Goal: Task Accomplishment & Management: Complete application form

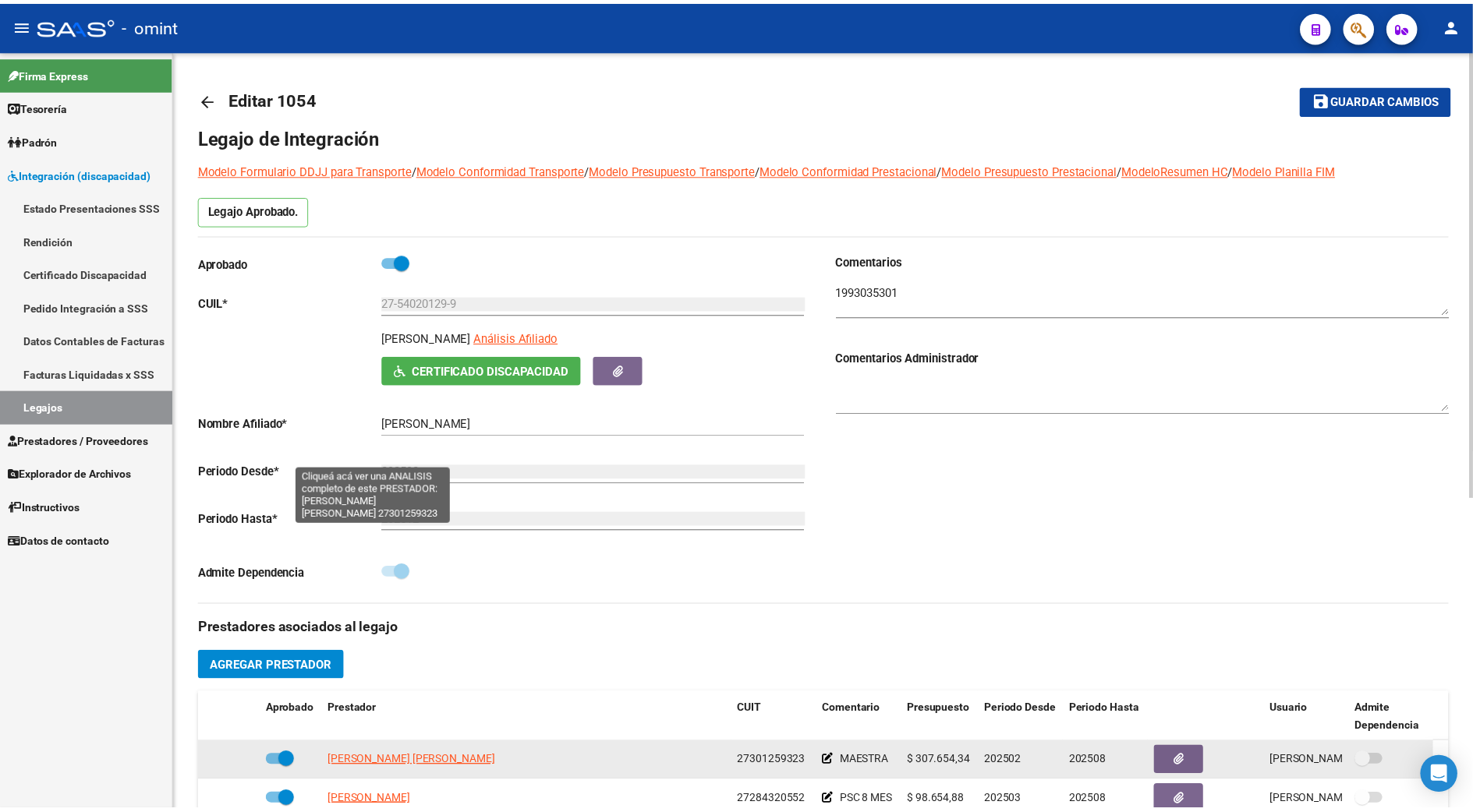
scroll to position [312, 0]
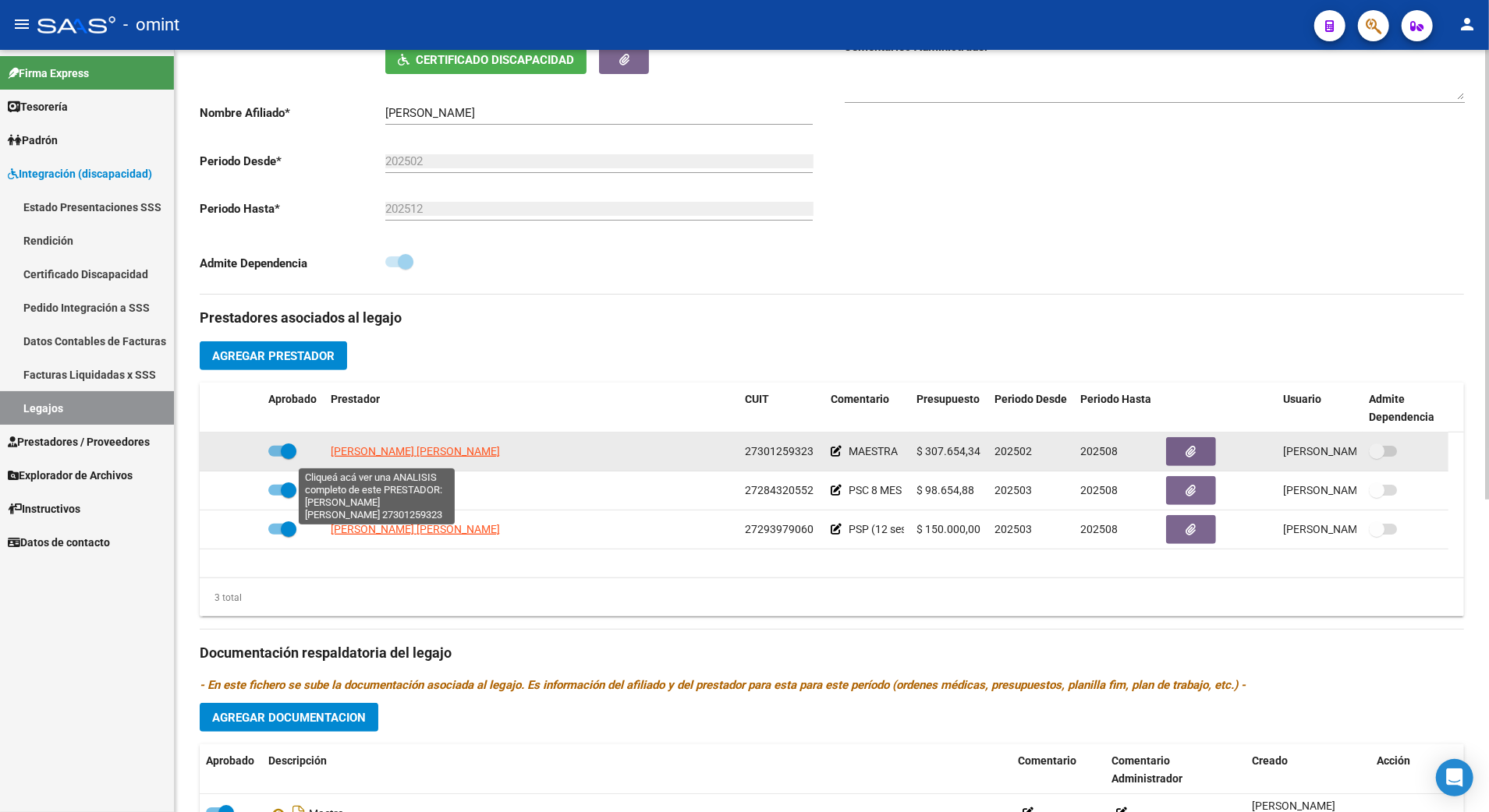
click at [377, 453] on span "[PERSON_NAME] [PERSON_NAME]" at bounding box center [415, 451] width 170 height 12
type textarea "27301259323"
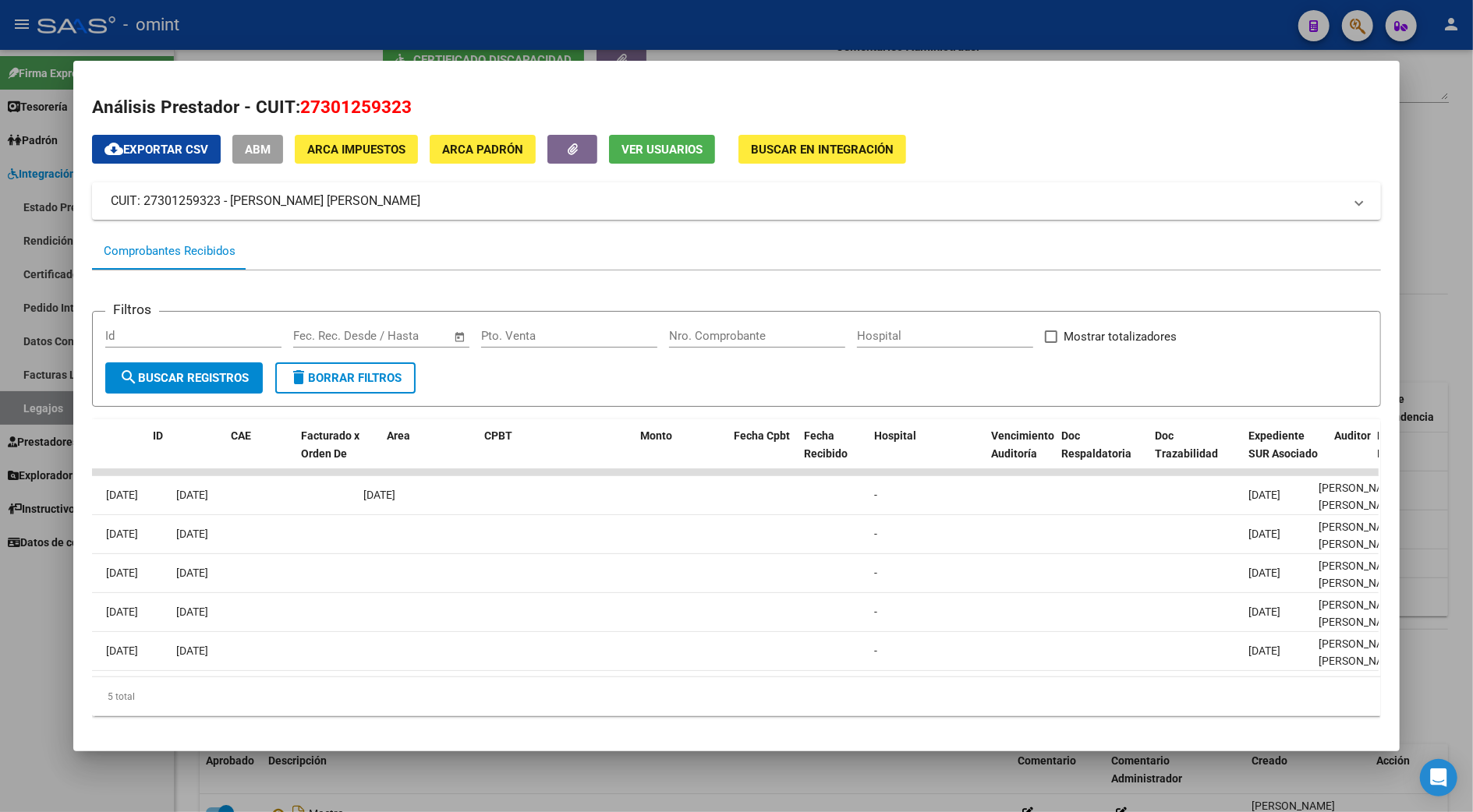
scroll to position [0, 0]
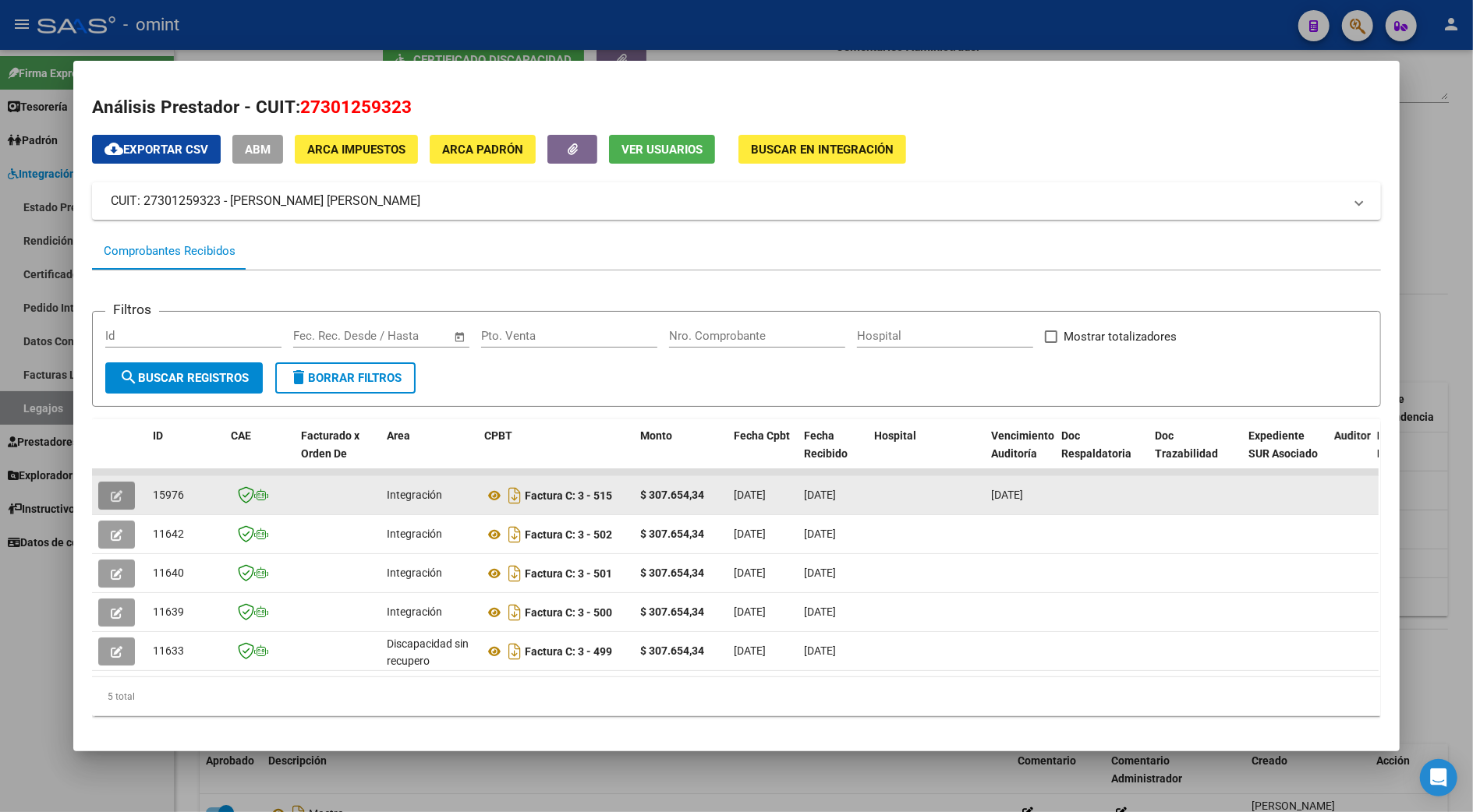
click at [111, 494] on icon "button" at bounding box center [117, 496] width 12 height 12
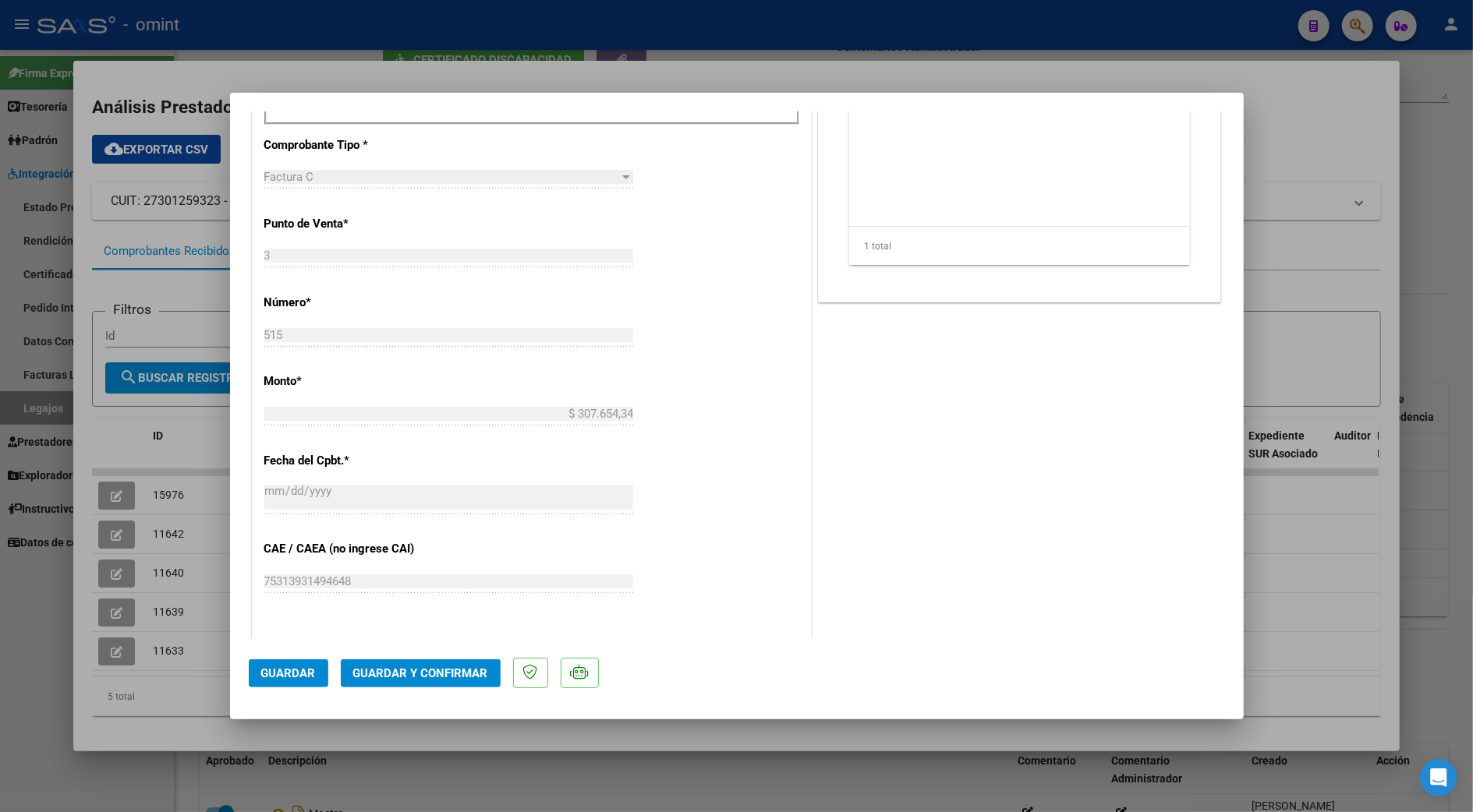
scroll to position [831, 0]
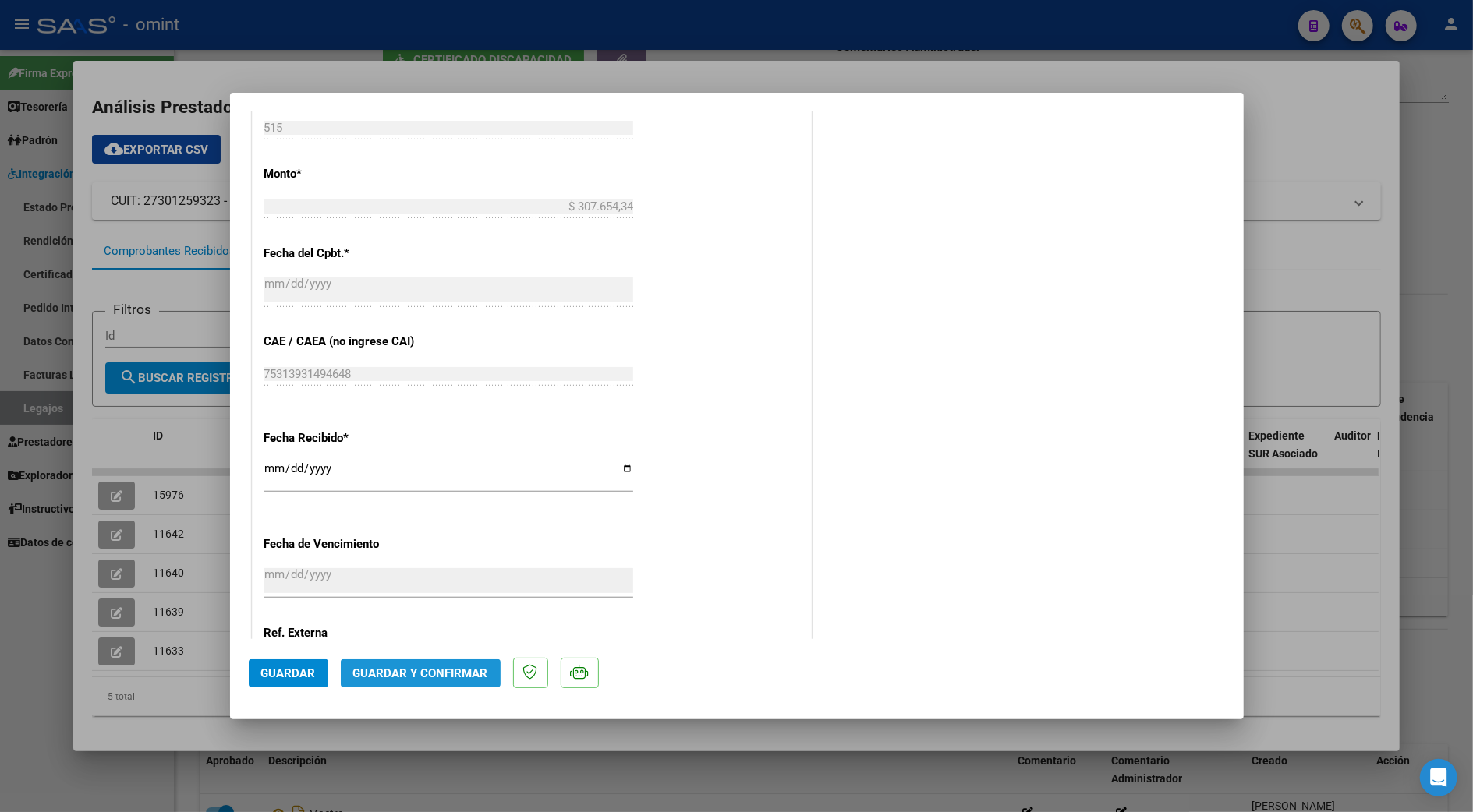
click at [441, 662] on button "Guardar y Confirmar" at bounding box center [420, 674] width 160 height 28
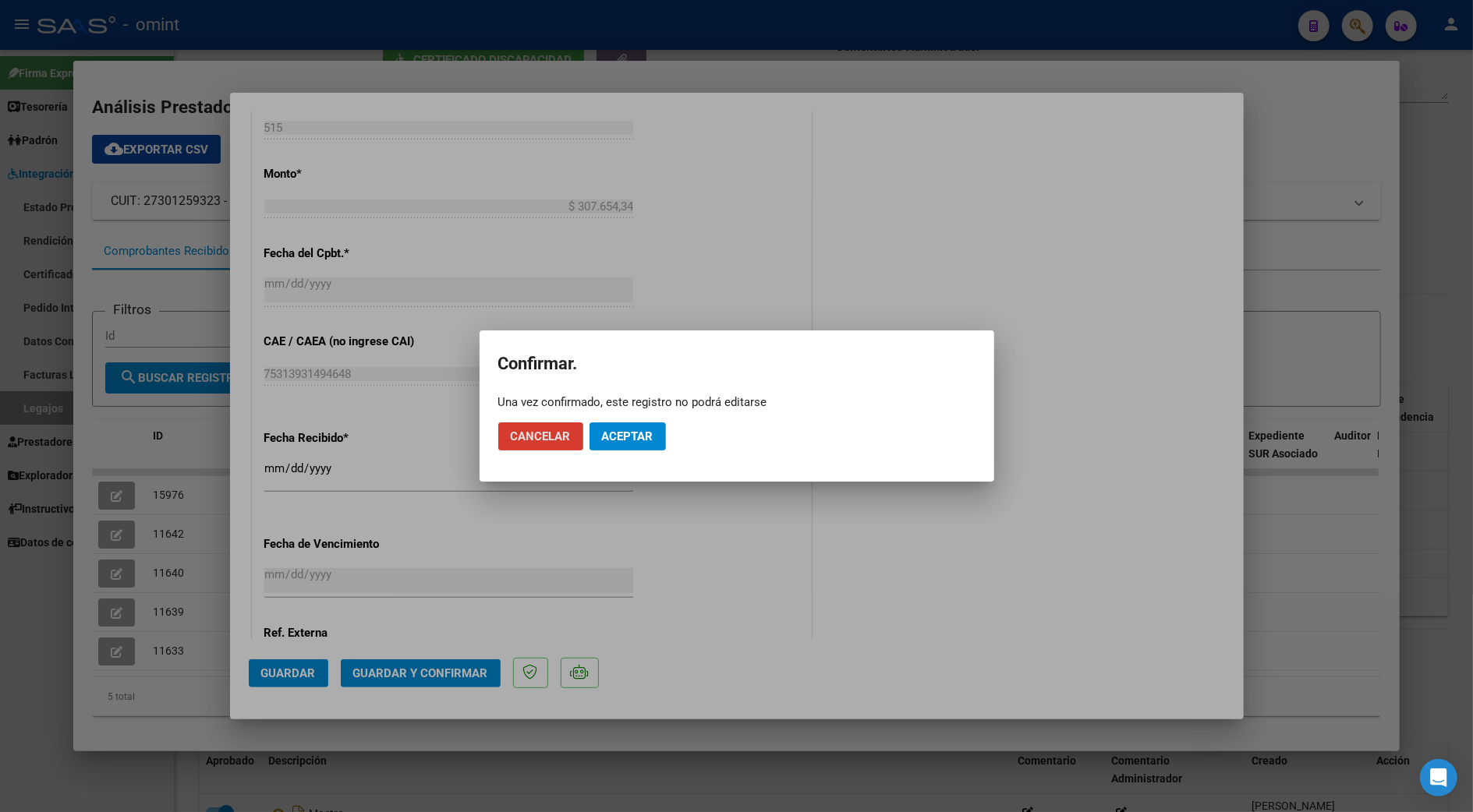
click at [619, 434] on span "Aceptar" at bounding box center [628, 437] width 51 height 14
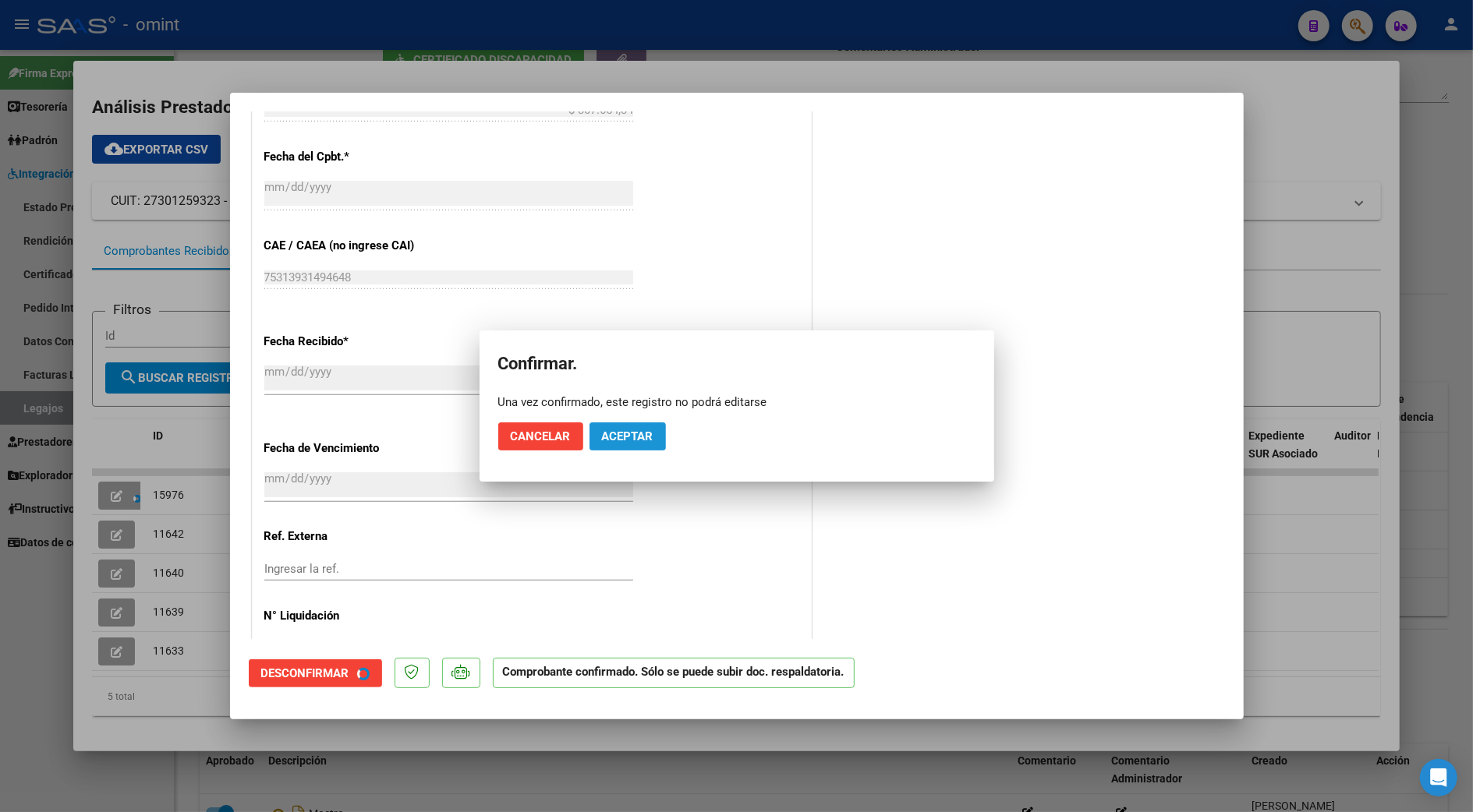
scroll to position [734, 0]
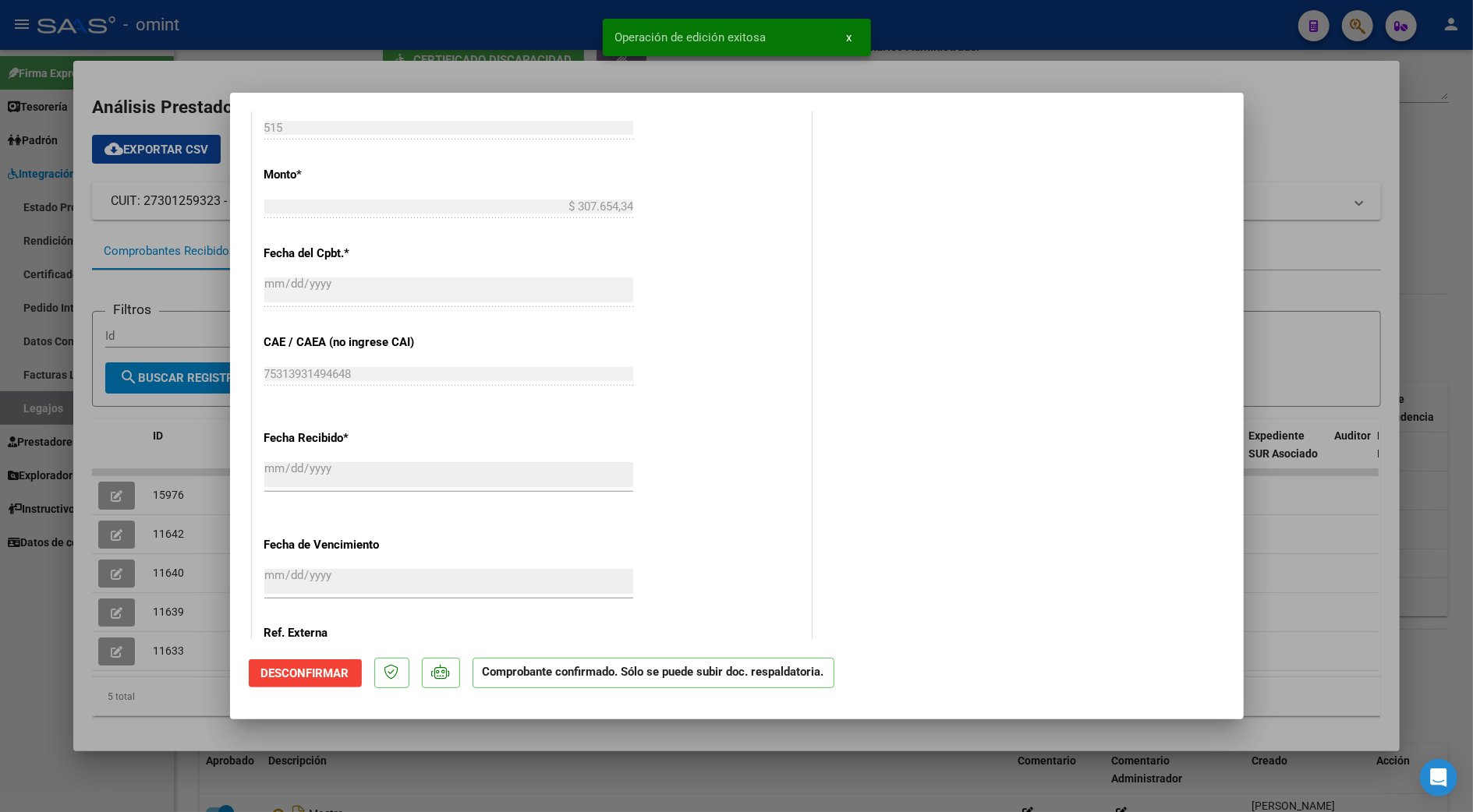
click at [1354, 148] on div at bounding box center [736, 406] width 1473 height 812
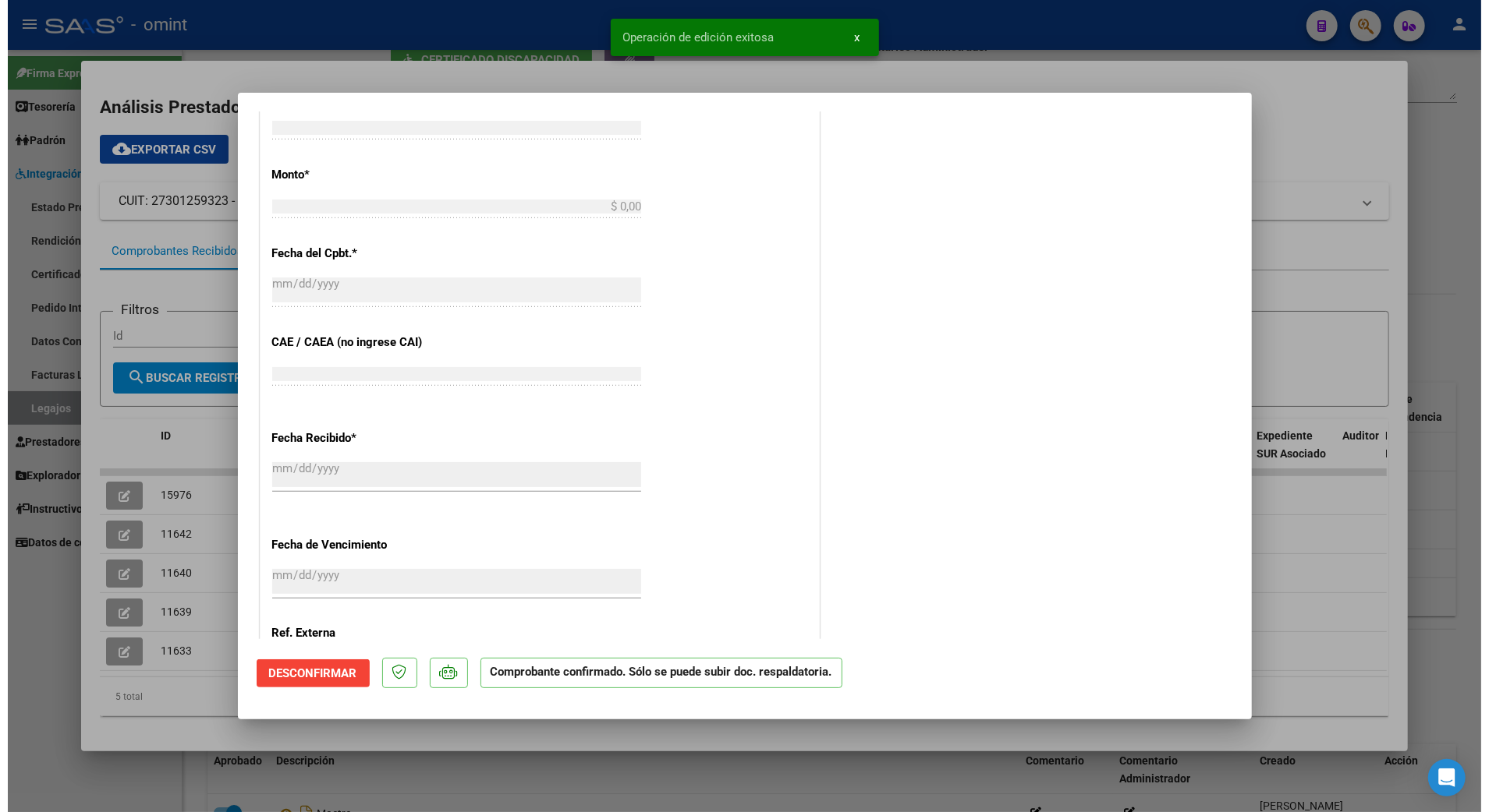
scroll to position [0, 0]
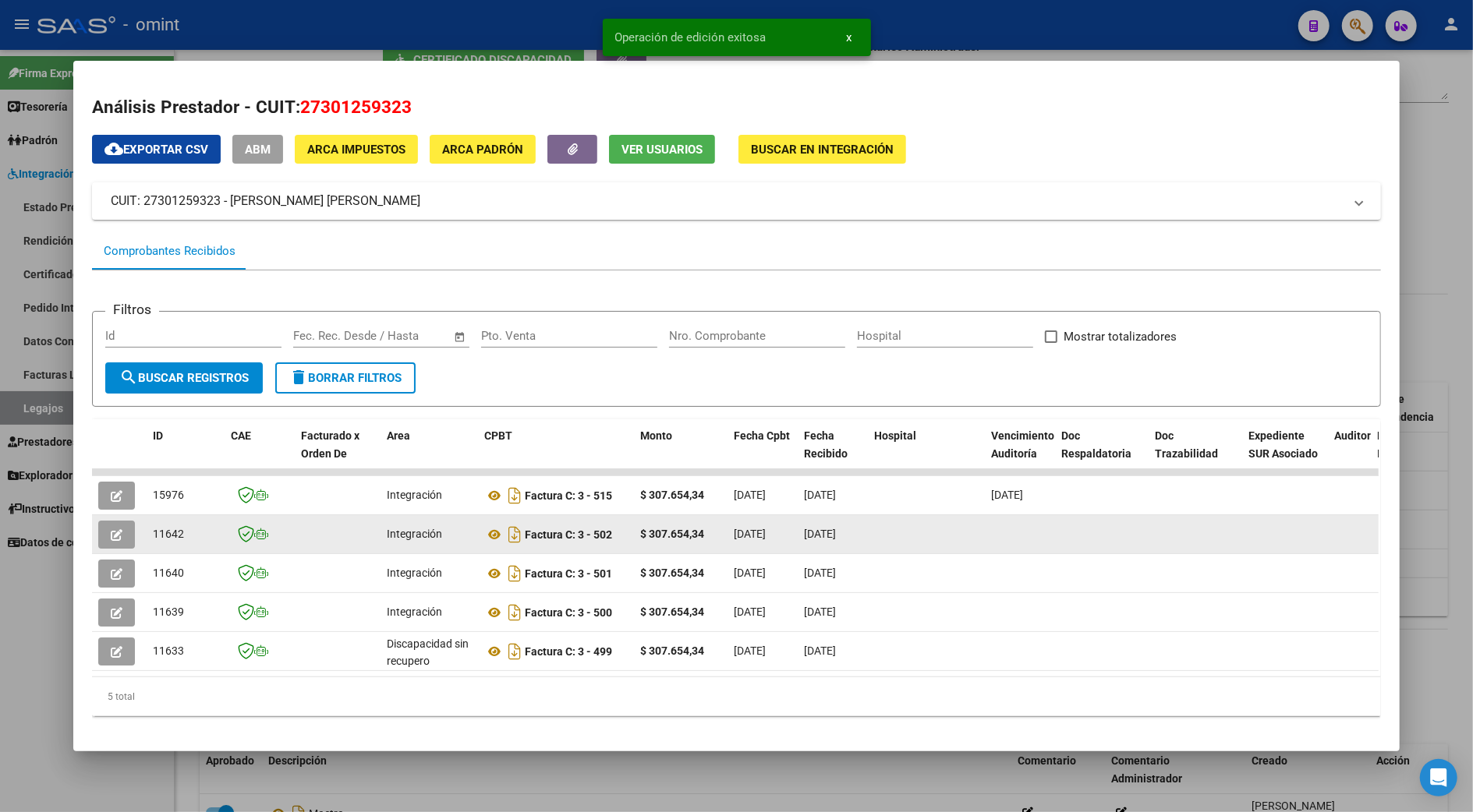
click at [111, 529] on icon "button" at bounding box center [117, 535] width 12 height 12
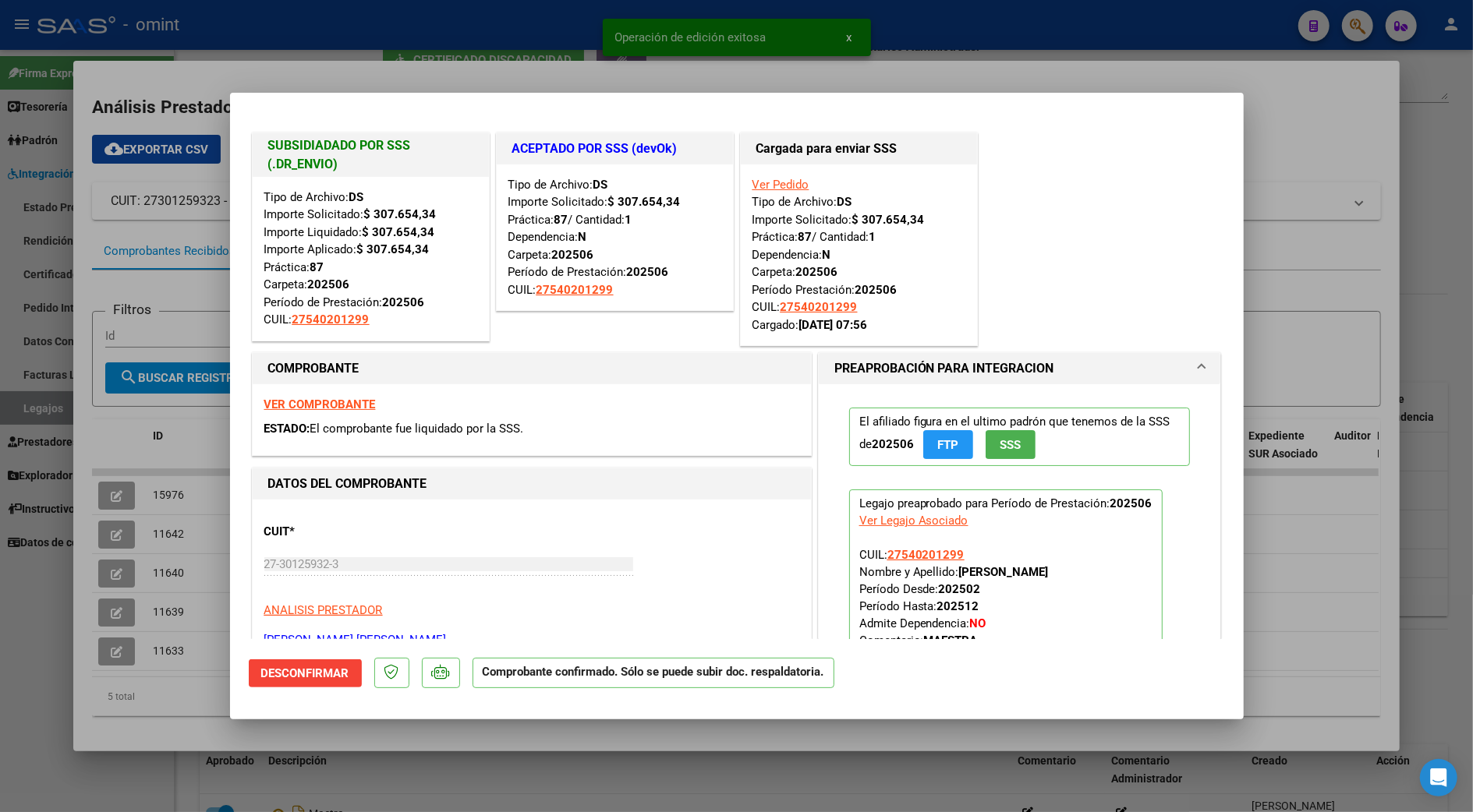
click at [1296, 144] on div at bounding box center [736, 406] width 1473 height 812
type input "$ 0,00"
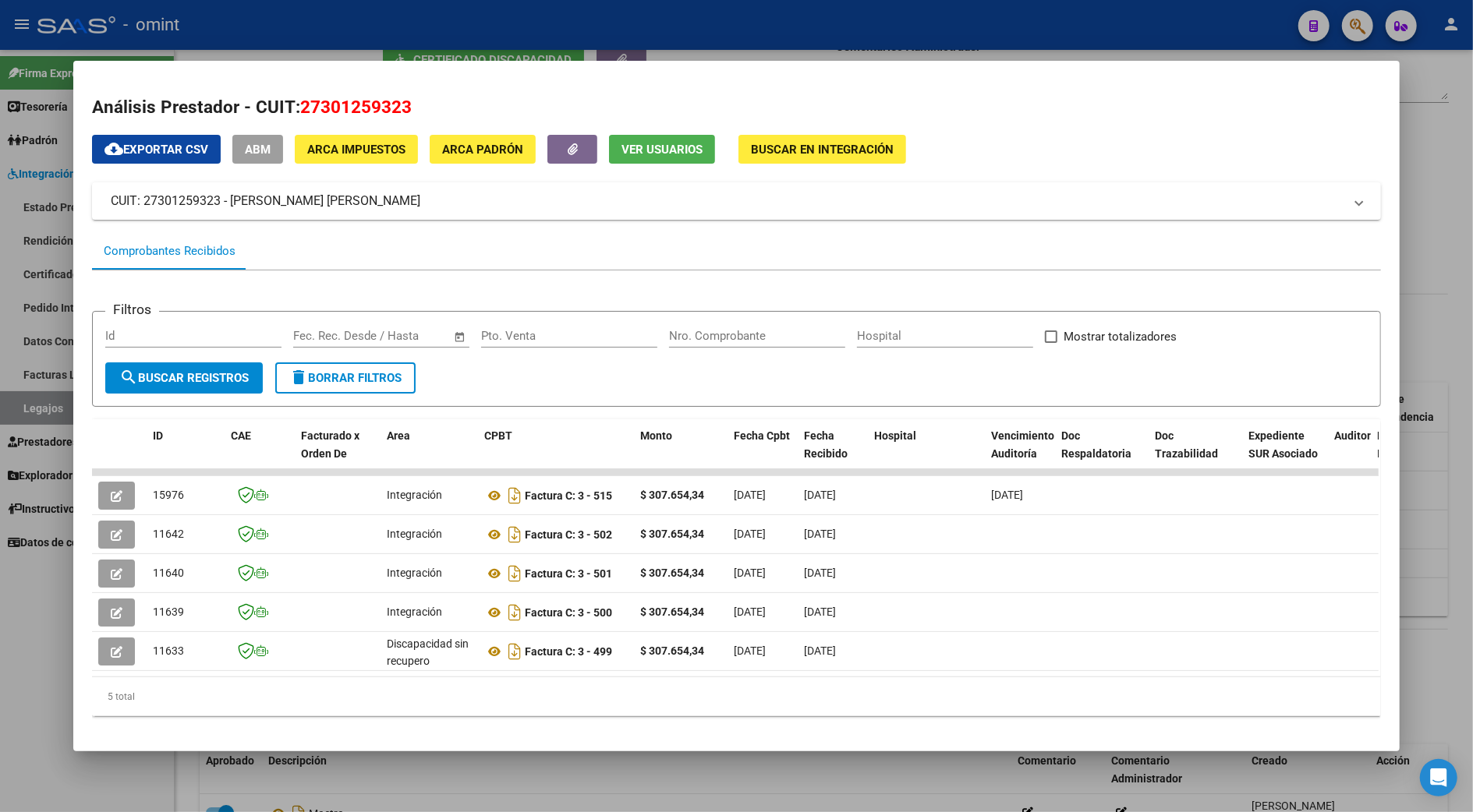
click at [1427, 192] on div at bounding box center [736, 406] width 1473 height 812
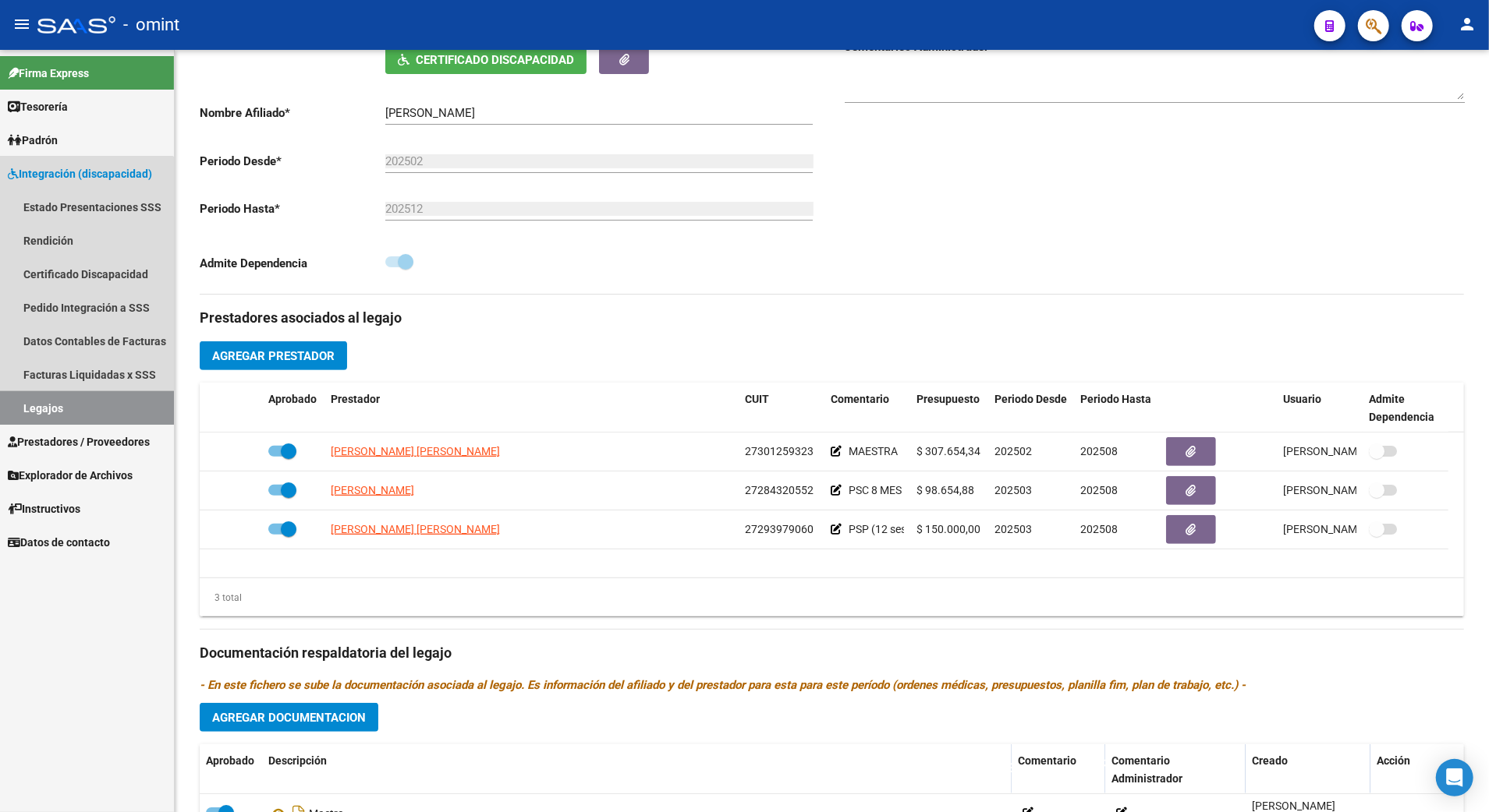
click at [44, 393] on link "Legajos" at bounding box center [87, 408] width 174 height 34
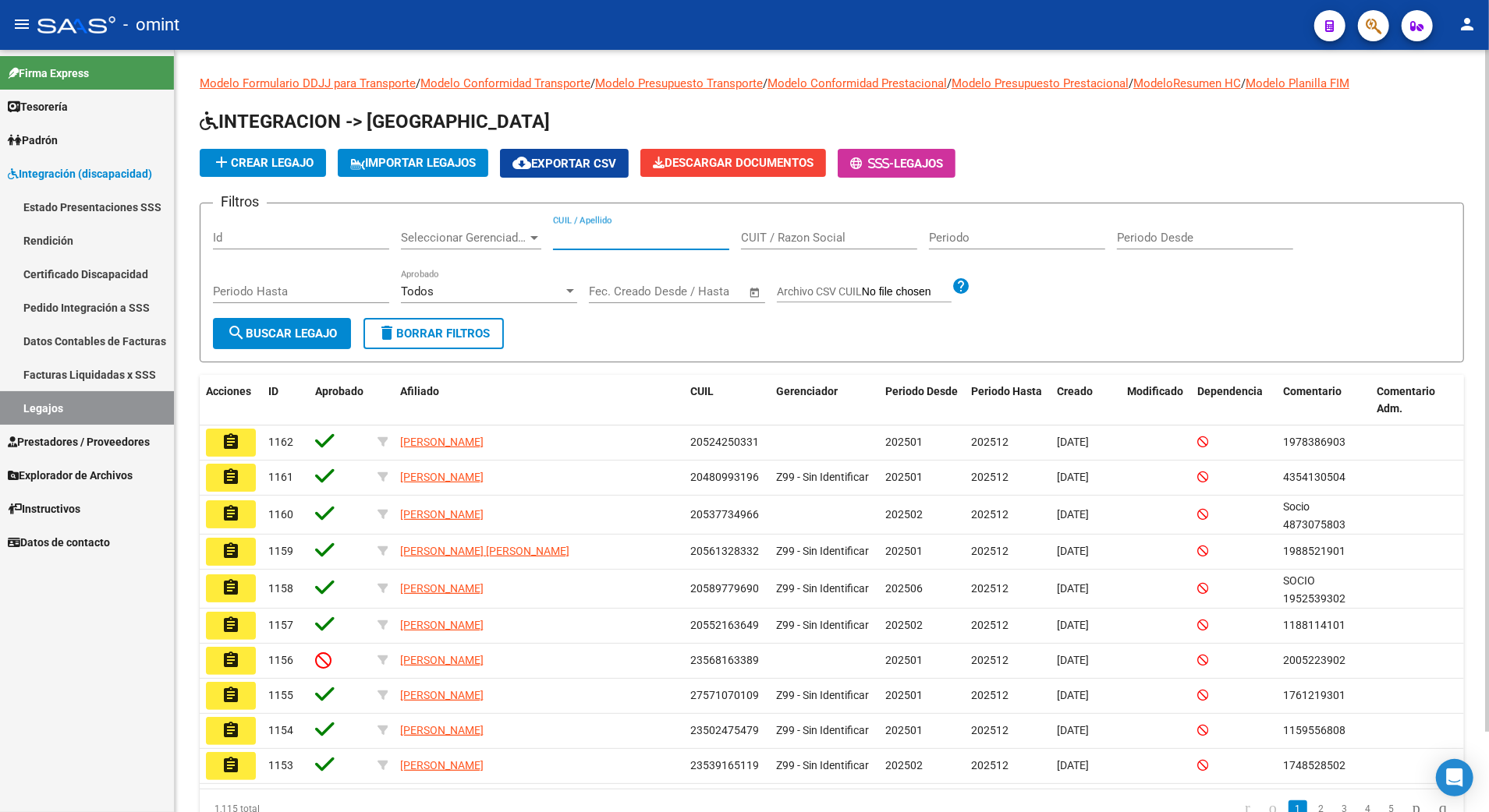
click at [577, 239] on input "CUIL / Apellido" at bounding box center [640, 237] width 176 height 14
paste input "27540201299"
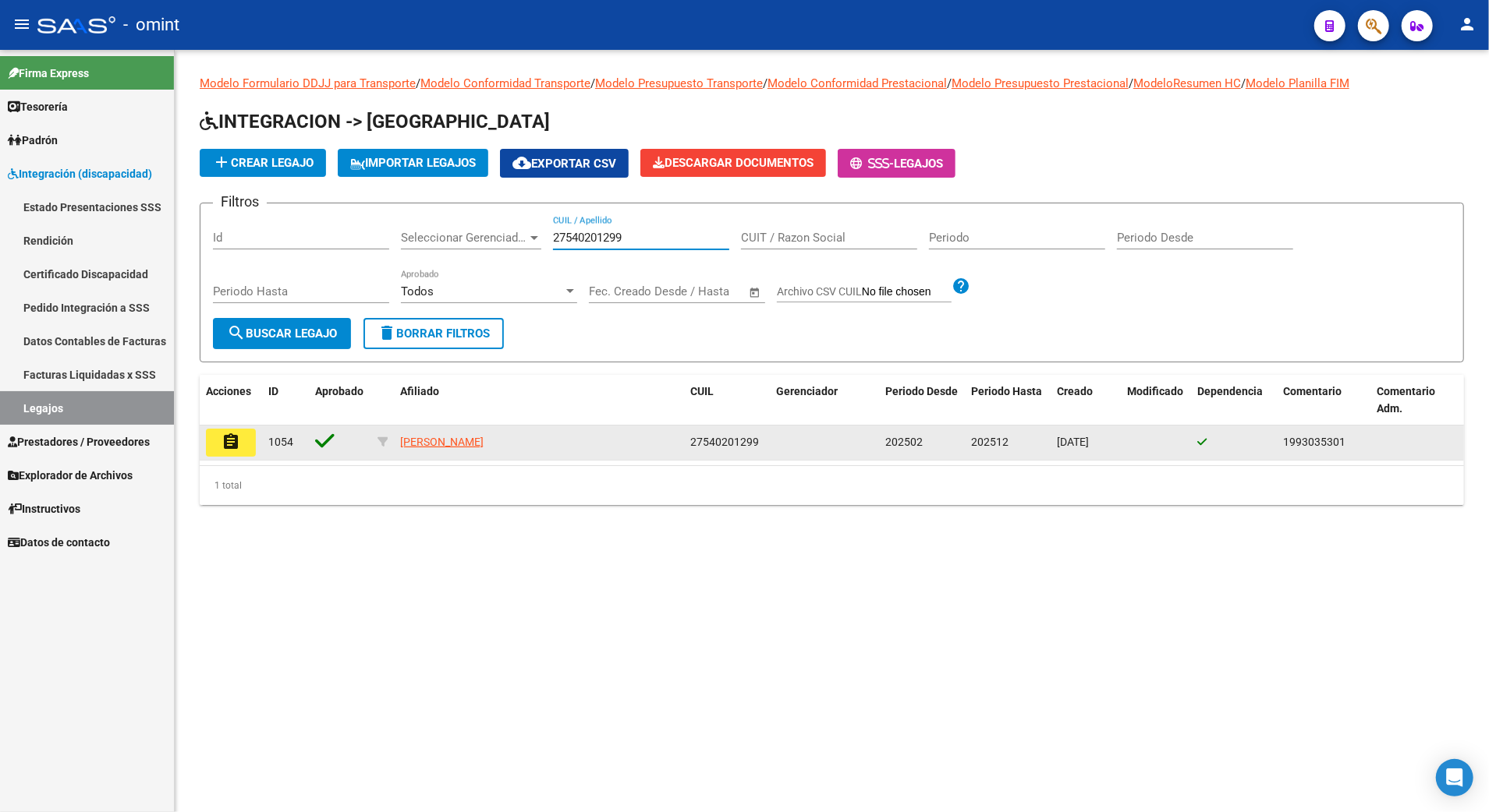
type input "27540201299"
click at [236, 443] on mat-icon "assignment" at bounding box center [231, 442] width 19 height 19
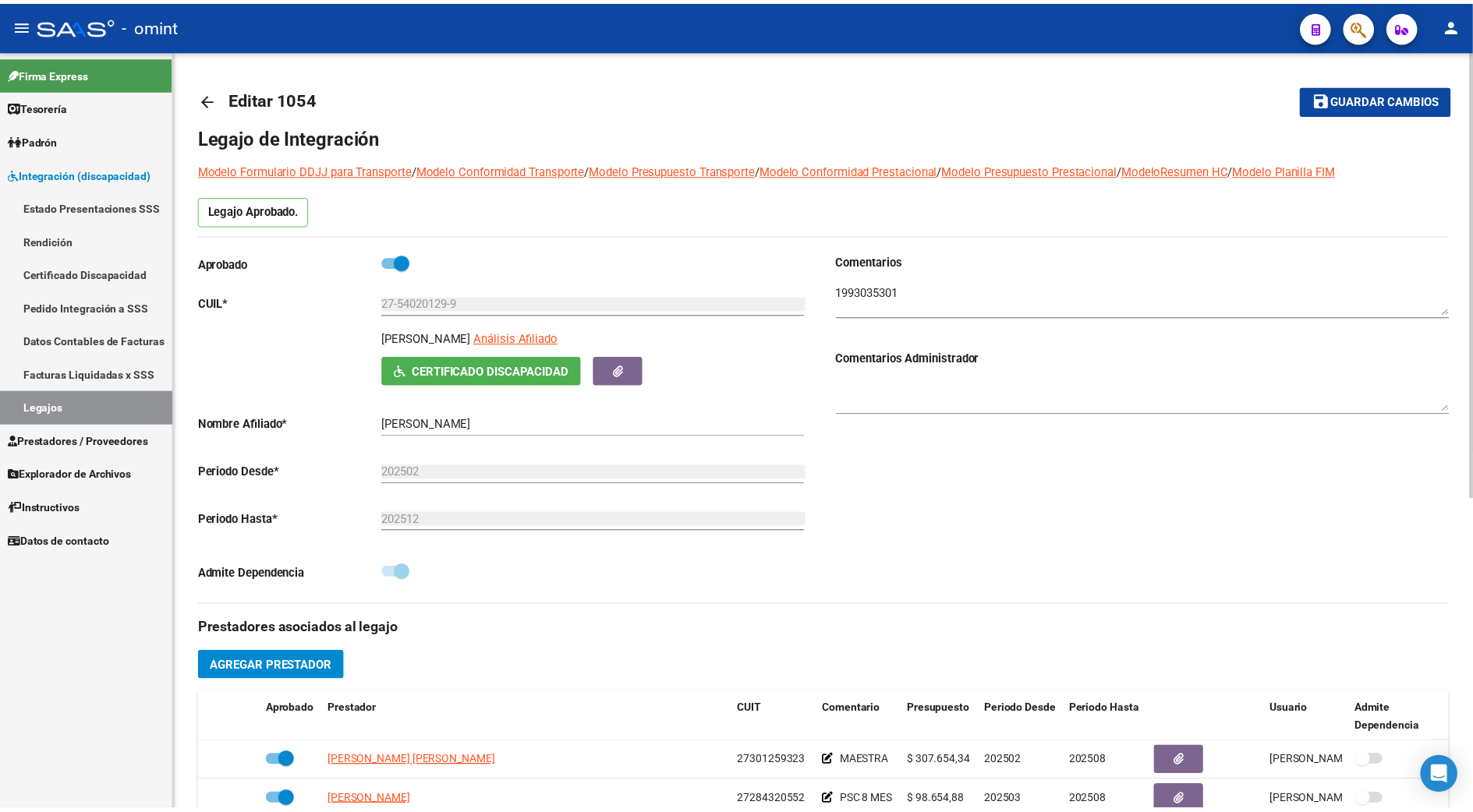
scroll to position [312, 0]
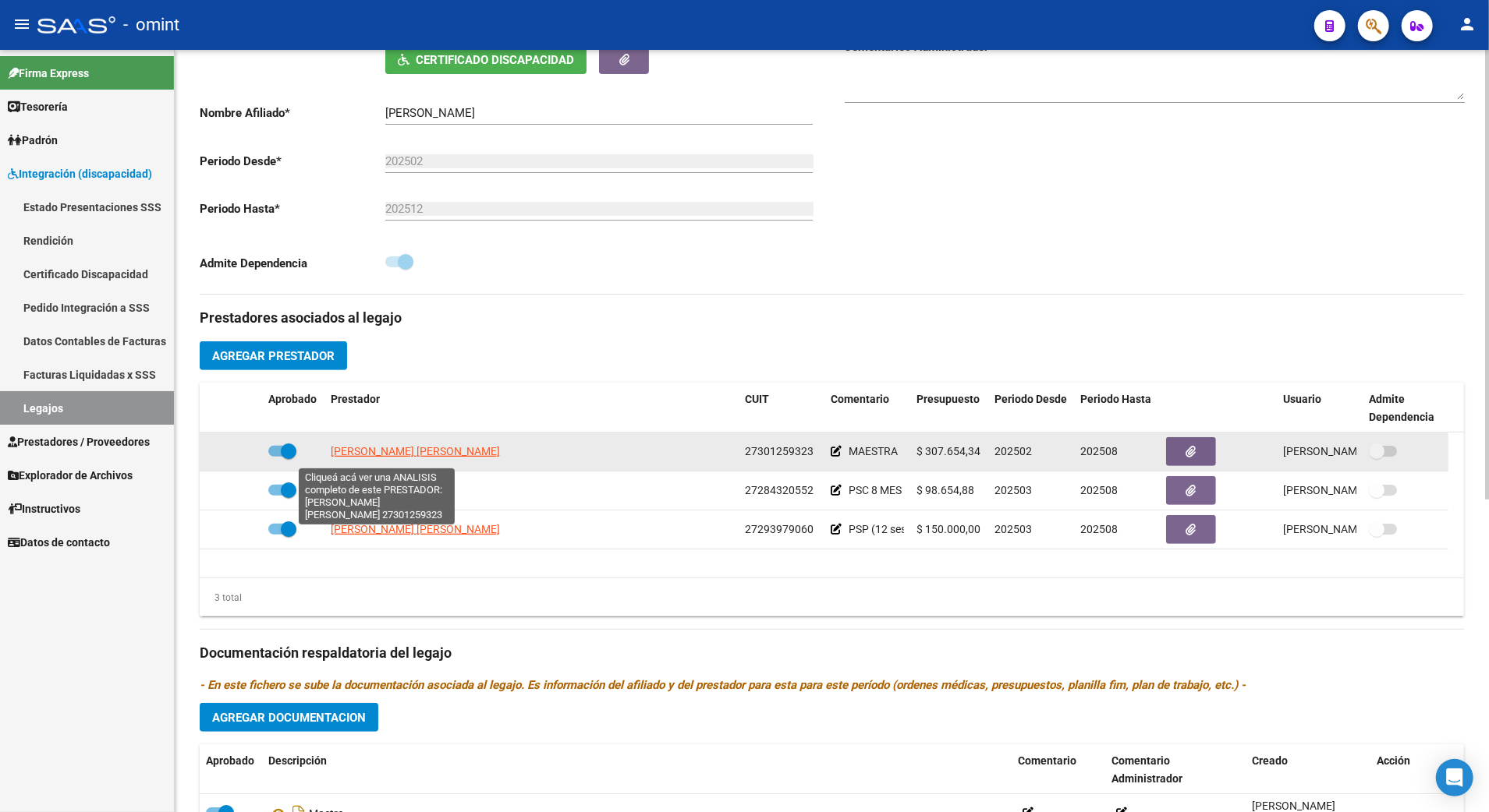
click at [385, 457] on span "[PERSON_NAME] [PERSON_NAME]" at bounding box center [415, 451] width 170 height 12
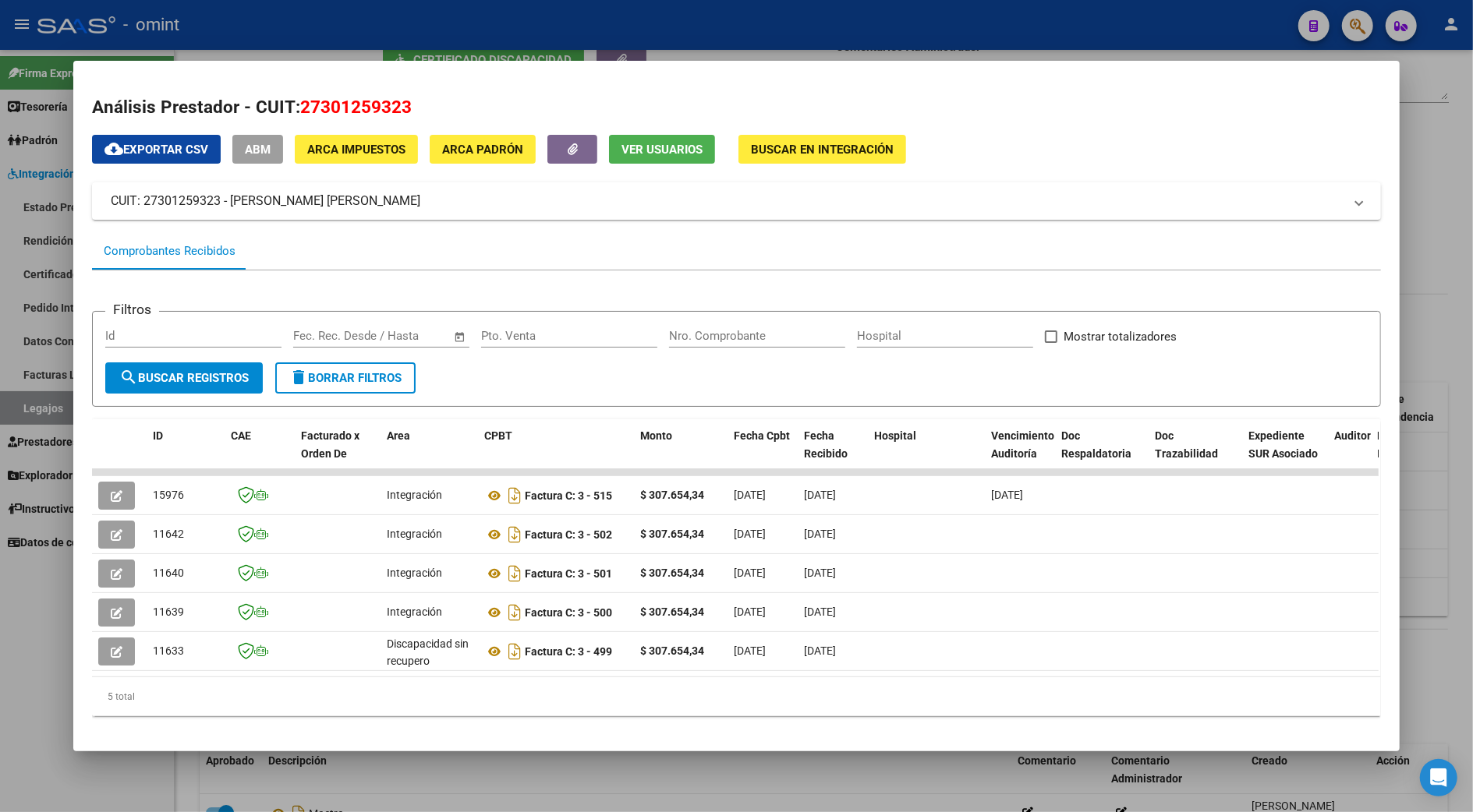
click at [1445, 182] on div at bounding box center [736, 406] width 1473 height 812
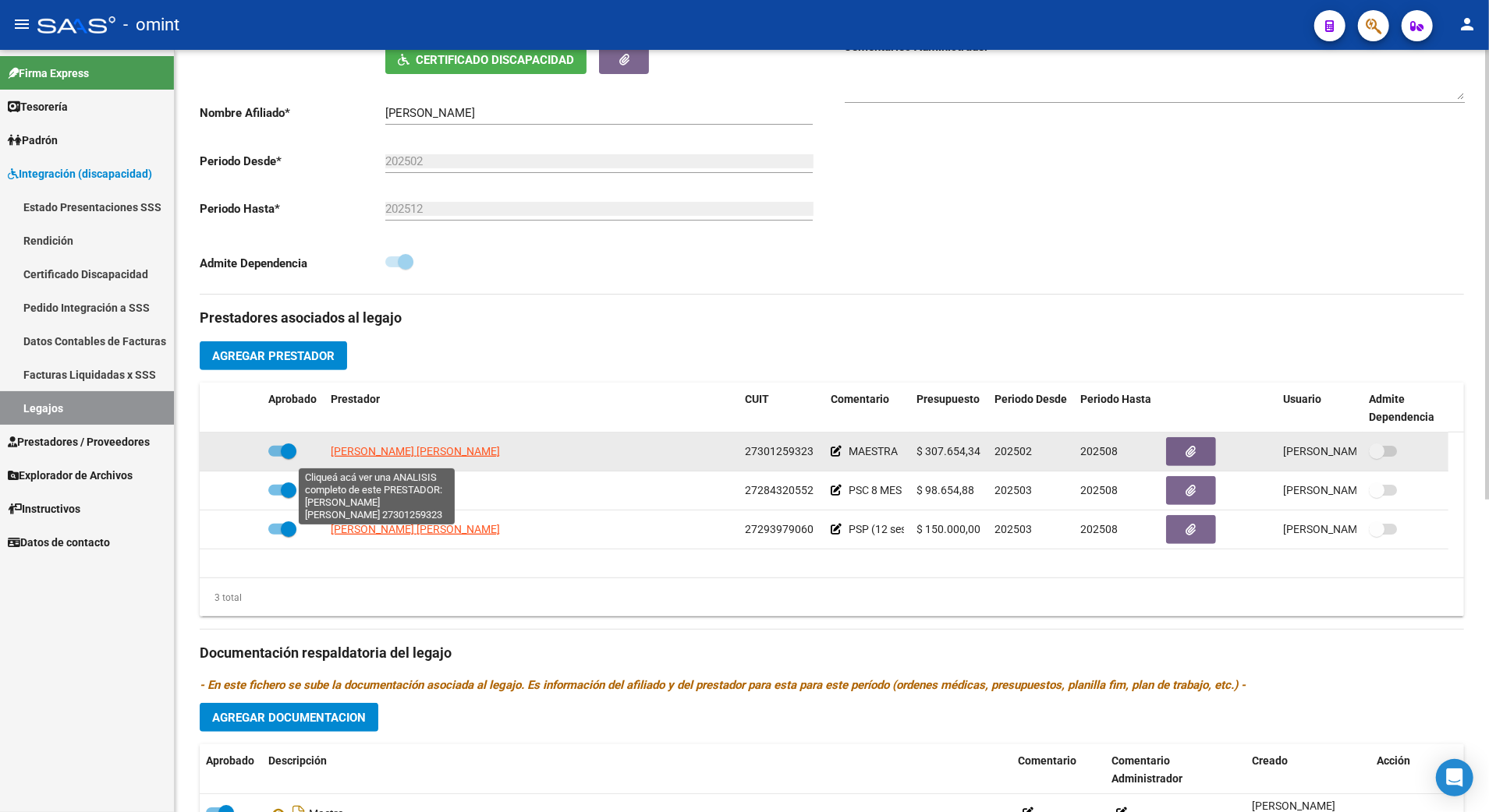
click at [388, 456] on span "[PERSON_NAME] [PERSON_NAME]" at bounding box center [415, 451] width 170 height 12
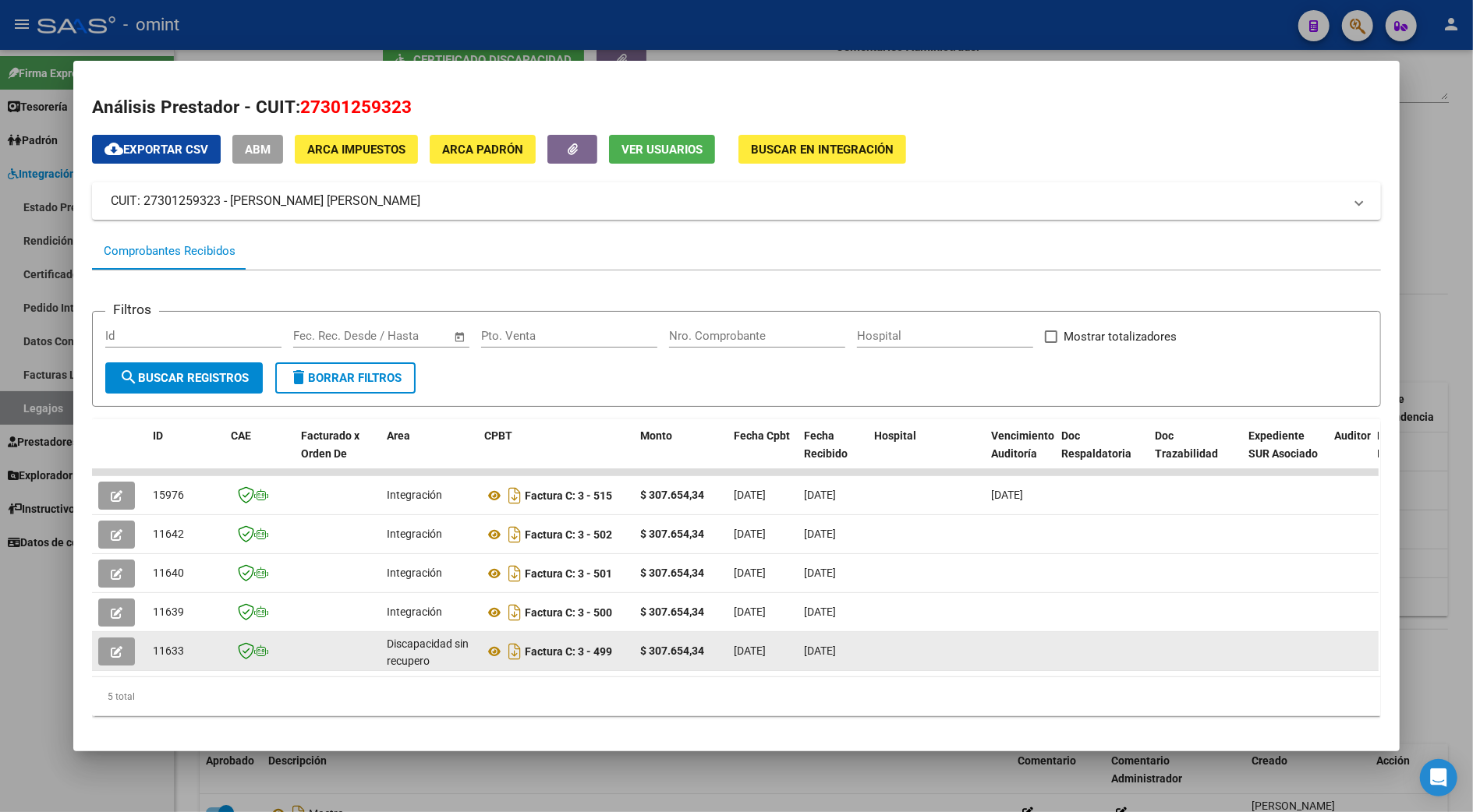
scroll to position [29, 0]
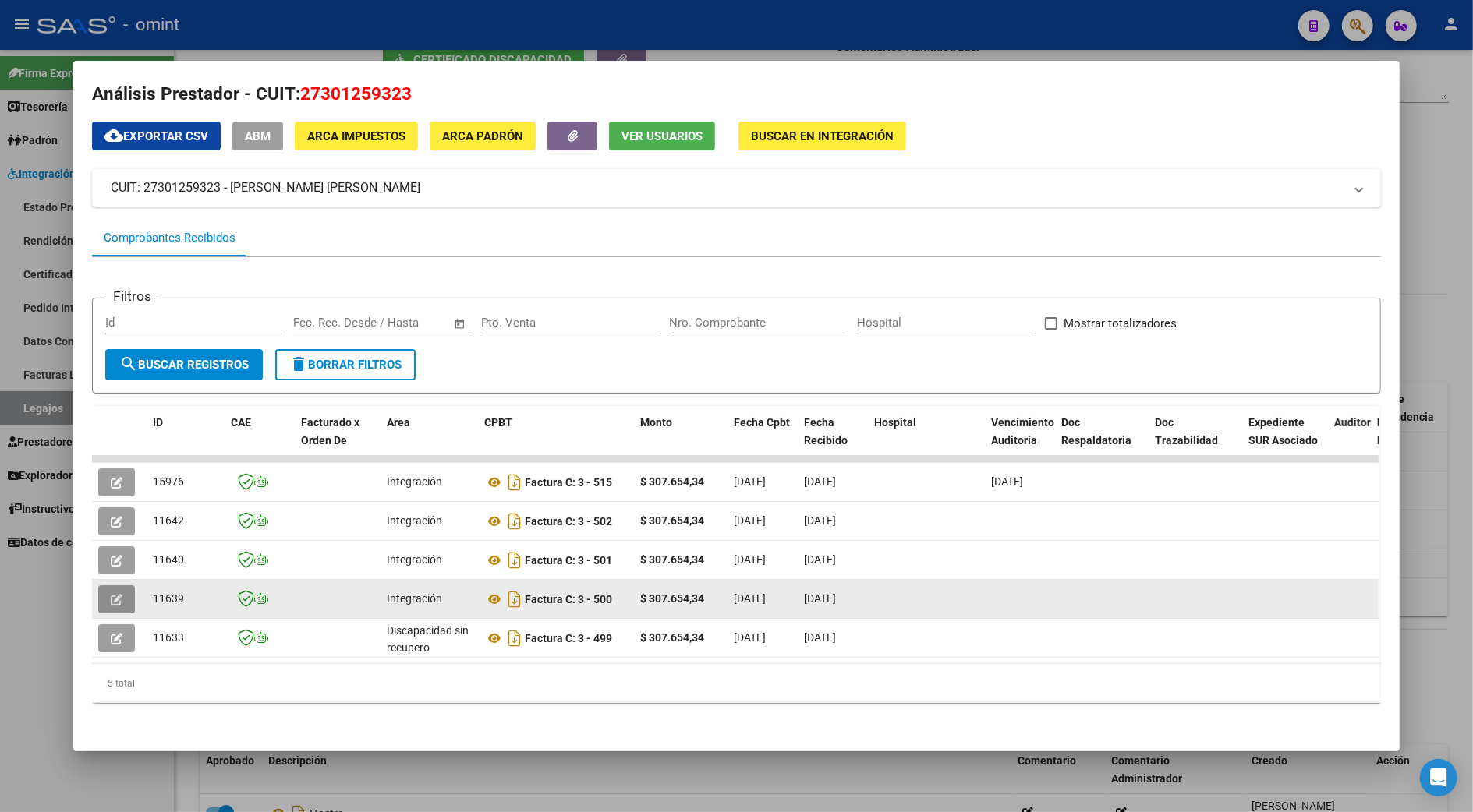
click at [111, 594] on icon "button" at bounding box center [117, 599] width 12 height 12
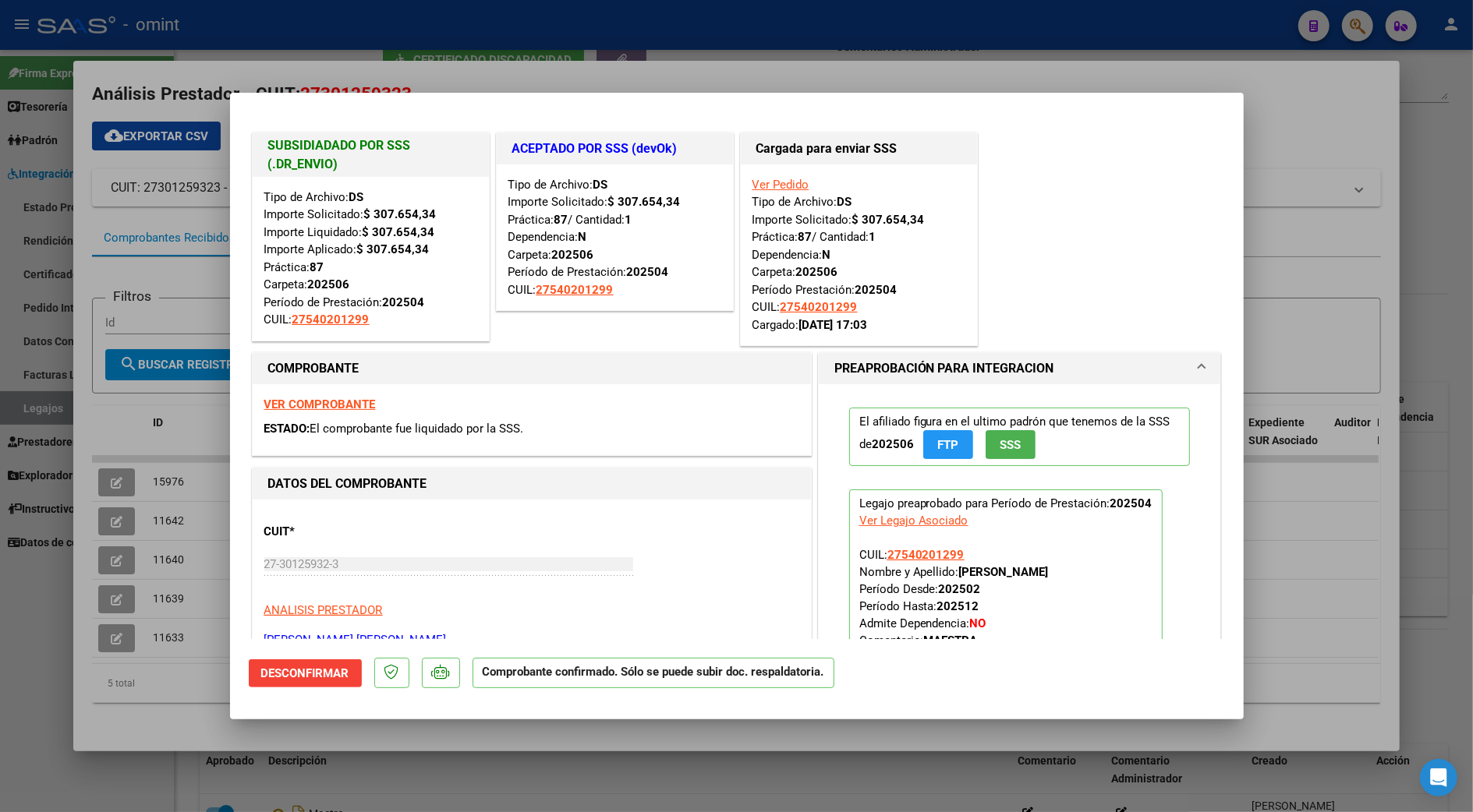
click at [1332, 107] on div at bounding box center [736, 406] width 1473 height 812
type input "$ 0,00"
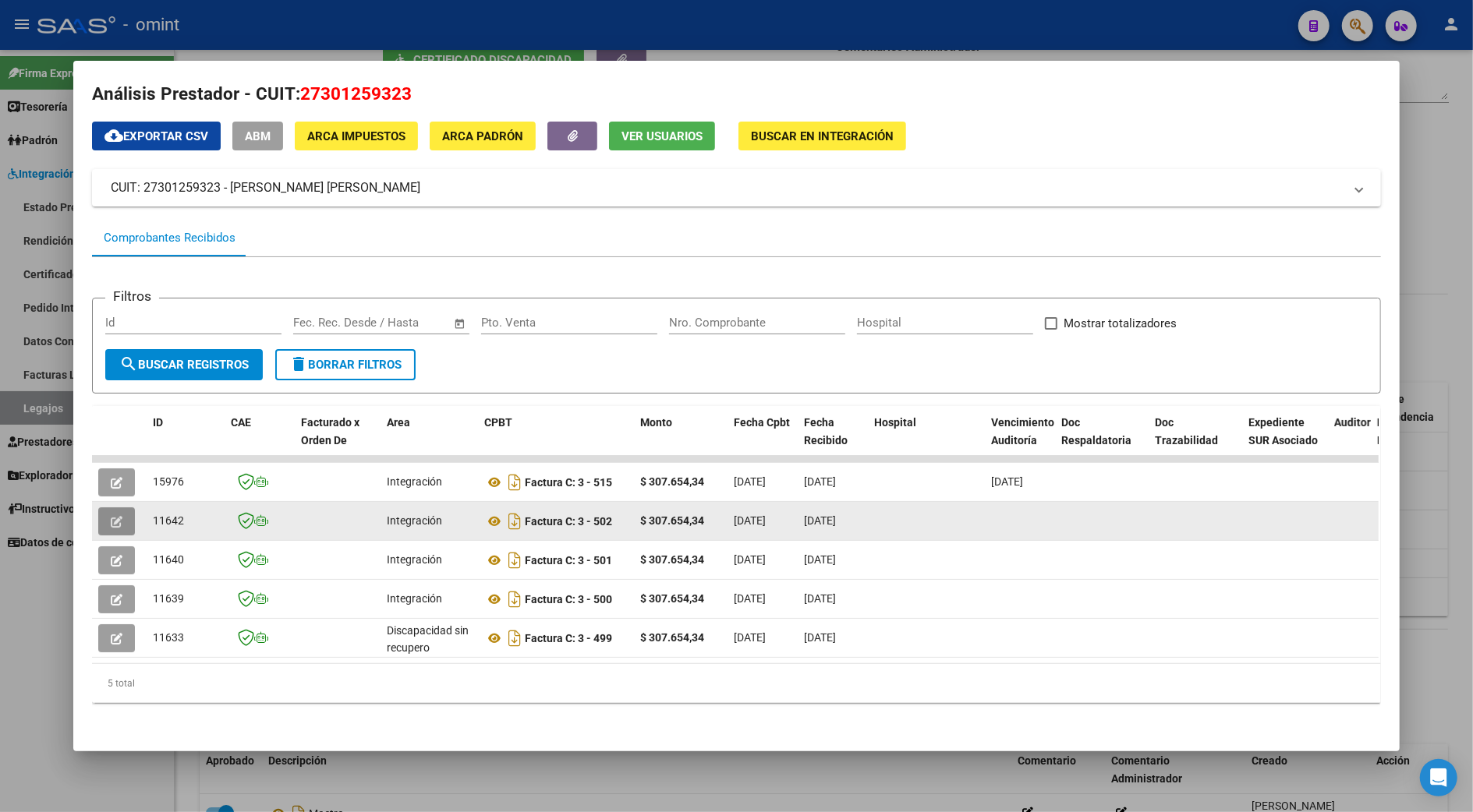
click at [111, 516] on icon "button" at bounding box center [117, 522] width 12 height 12
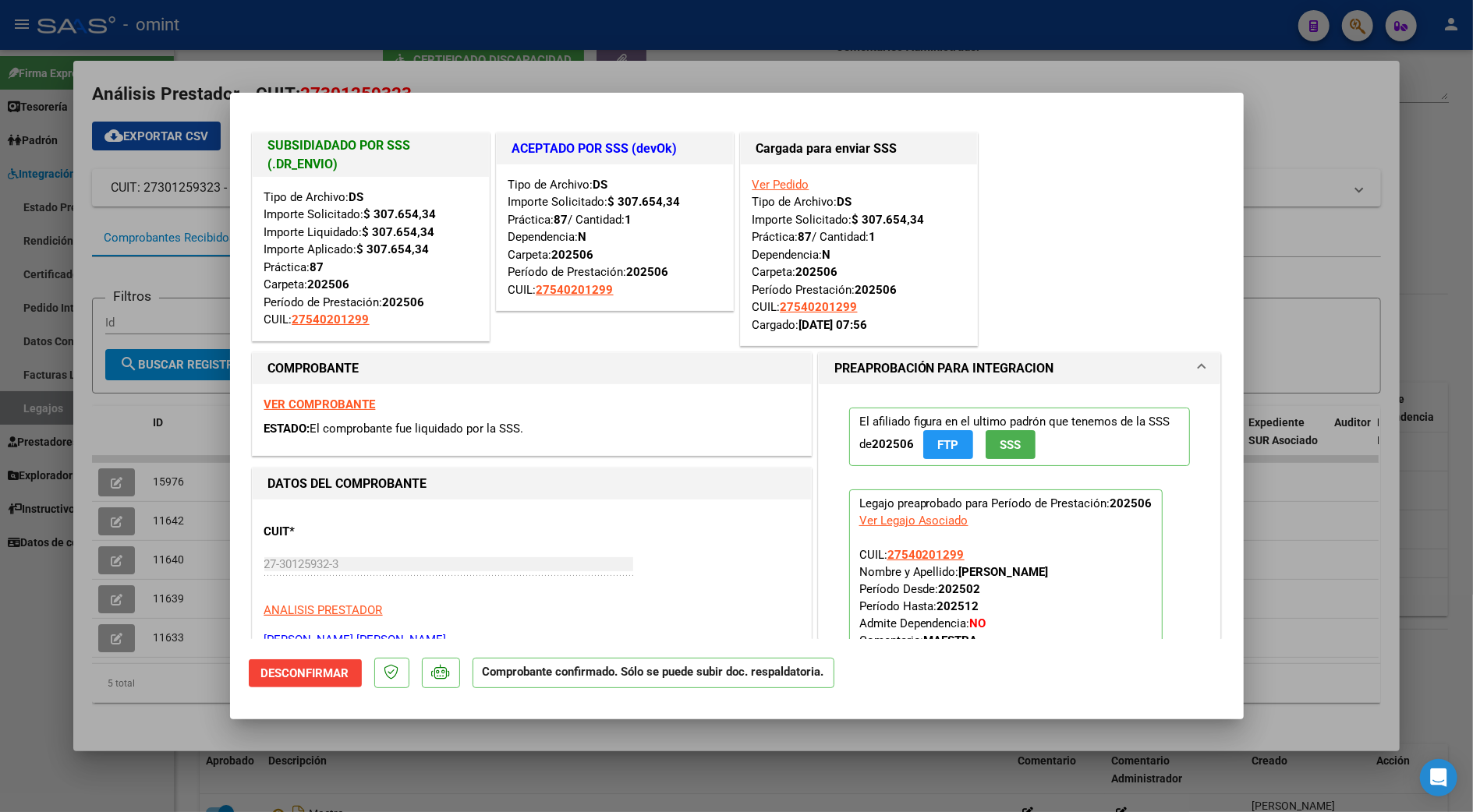
click at [1282, 106] on div at bounding box center [736, 406] width 1473 height 812
type input "$ 0,00"
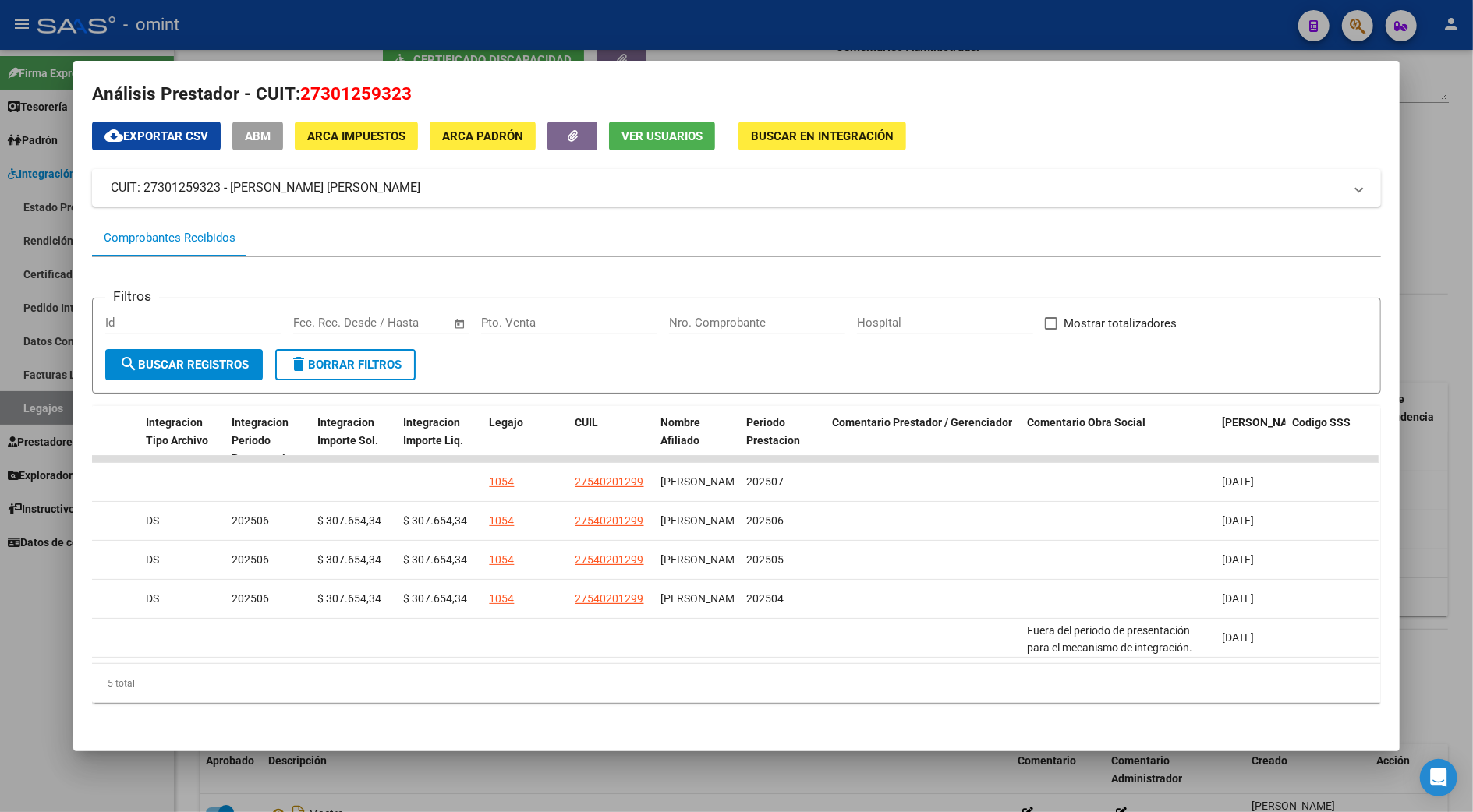
scroll to position [0, 0]
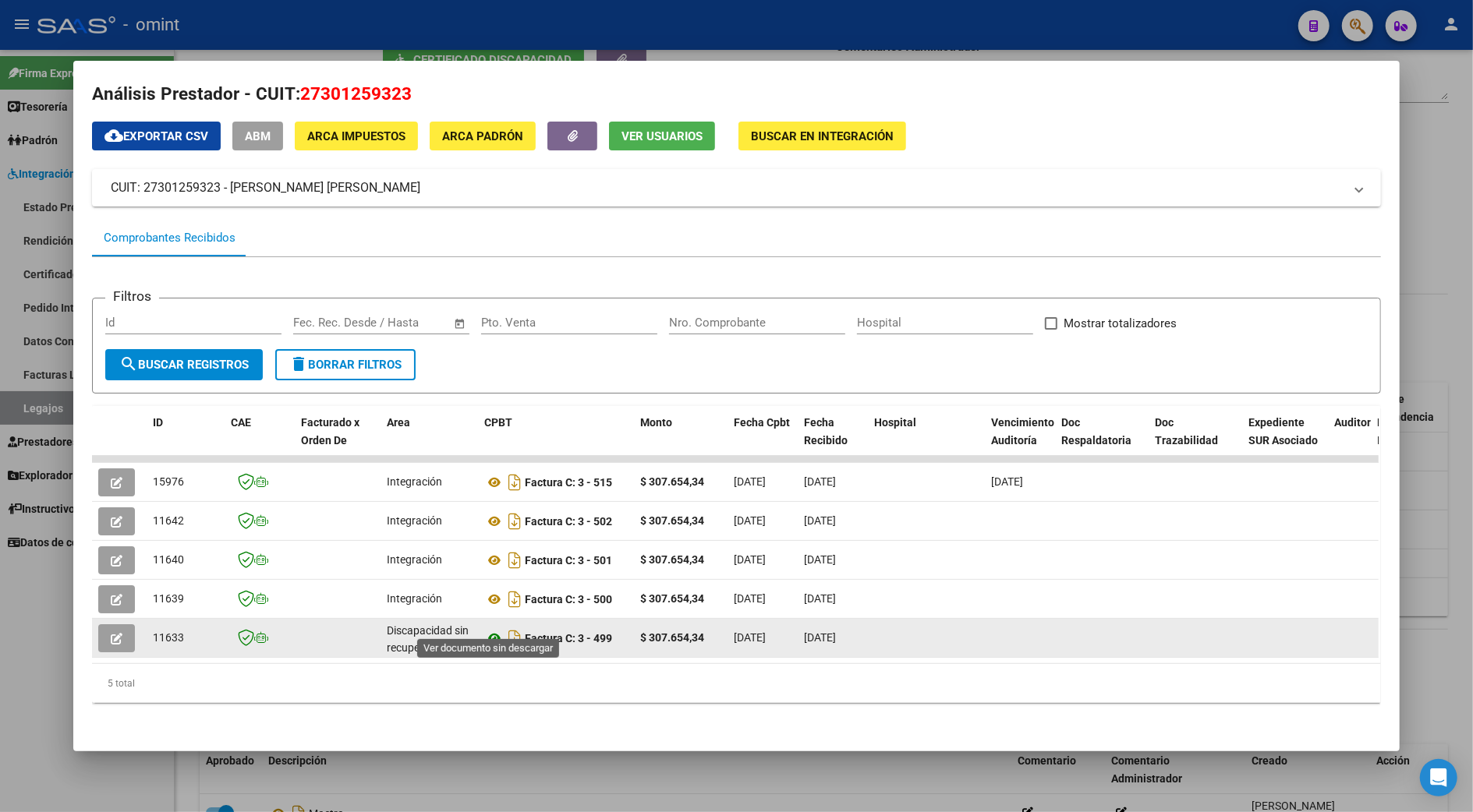
click at [486, 629] on icon at bounding box center [495, 638] width 21 height 19
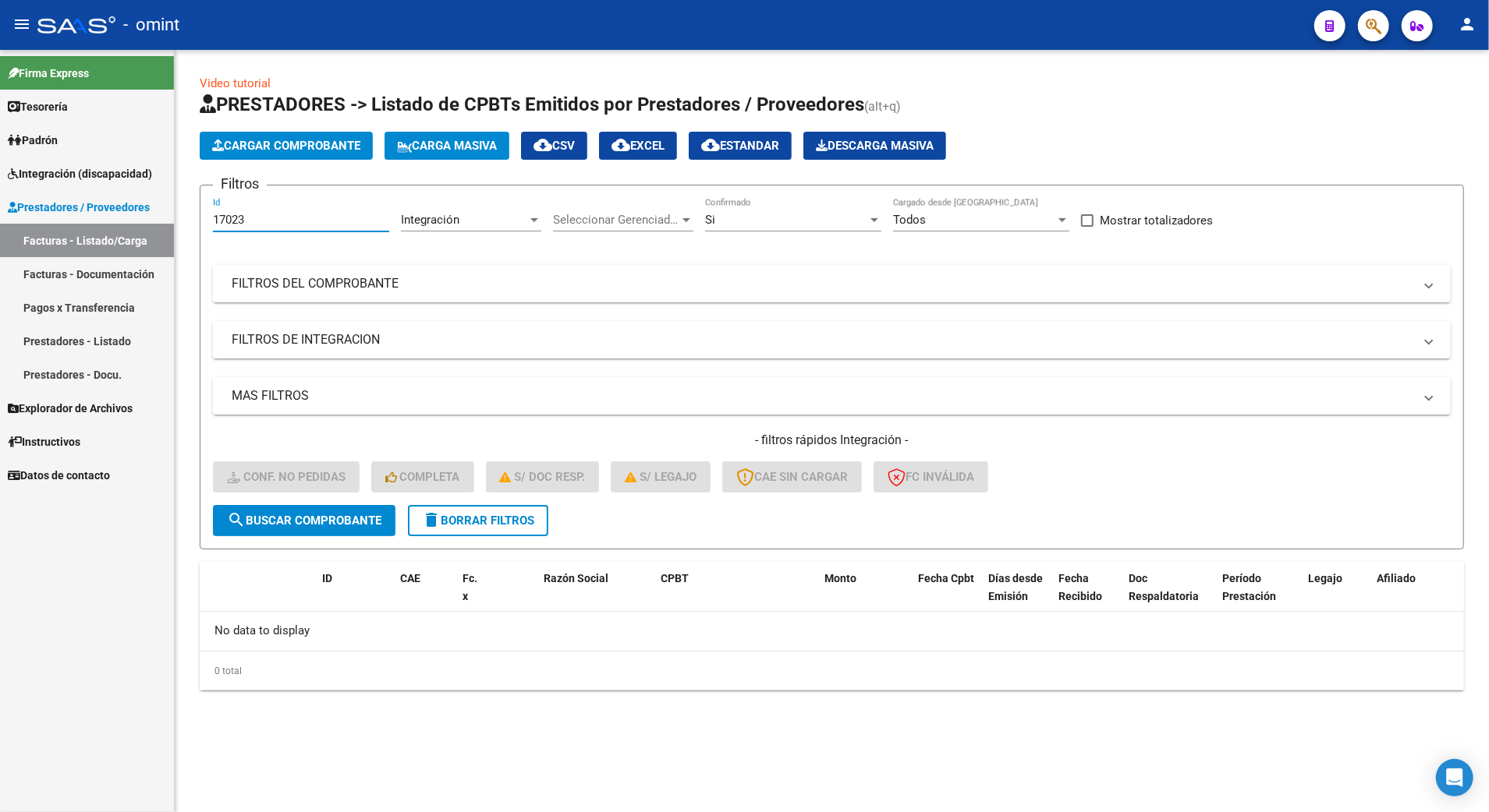
drag, startPoint x: 250, startPoint y: 222, endPoint x: 176, endPoint y: 222, distance: 74.0
click at [176, 222] on div "Video tutorial PRESTADORES -> Listado de CPBTs Emitidos por Prestadores / Prove…" at bounding box center [831, 394] width 1314 height 690
type input "15976"
click at [324, 528] on button "search Buscar Comprobante" at bounding box center [304, 521] width 183 height 31
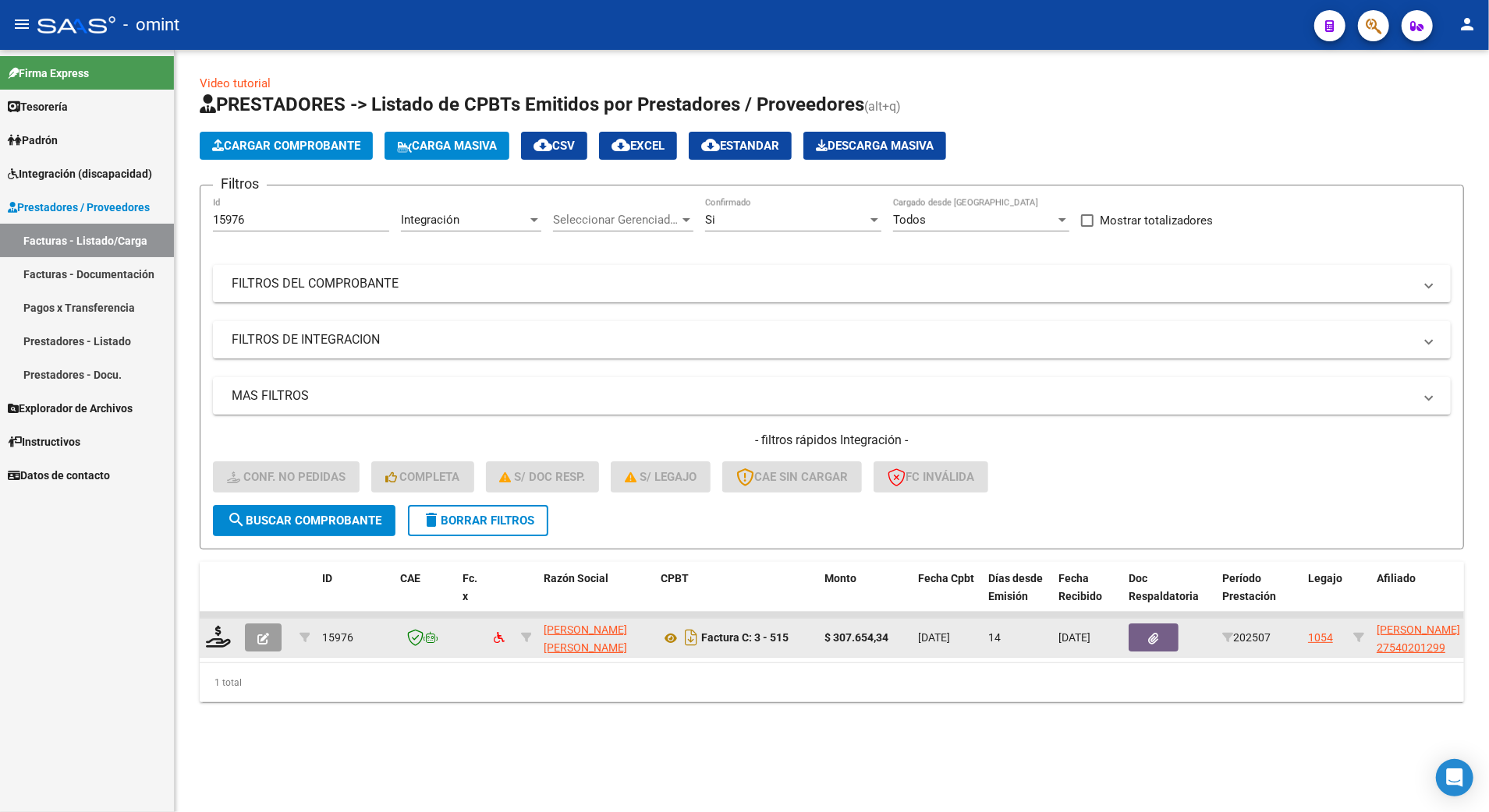
click at [203, 640] on datatable-body-cell at bounding box center [218, 638] width 39 height 38
click at [223, 639] on icon at bounding box center [218, 637] width 25 height 21
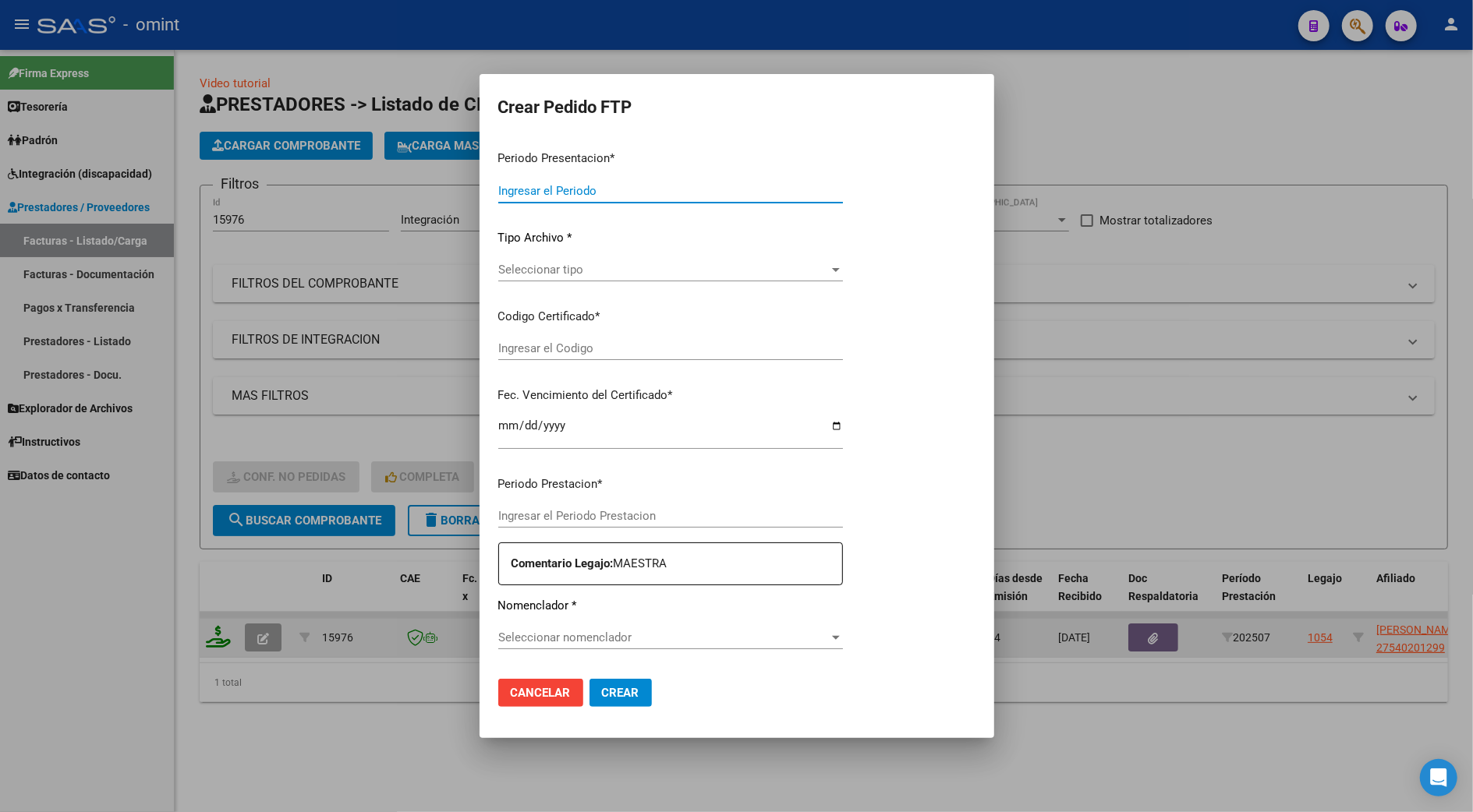
type input "202507"
type input "$ 307.654,34"
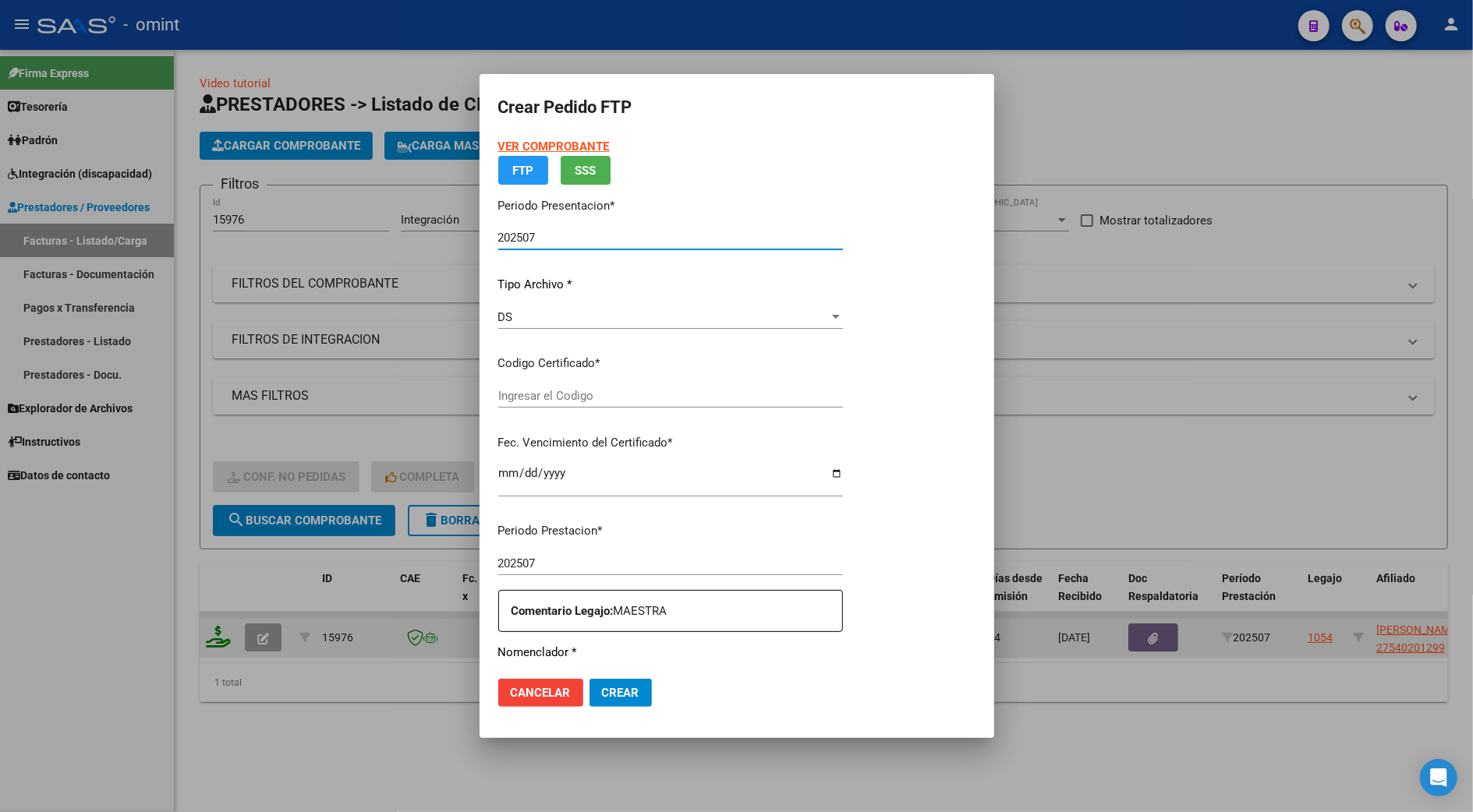
type input "4301351237"
type input "2034-03-01"
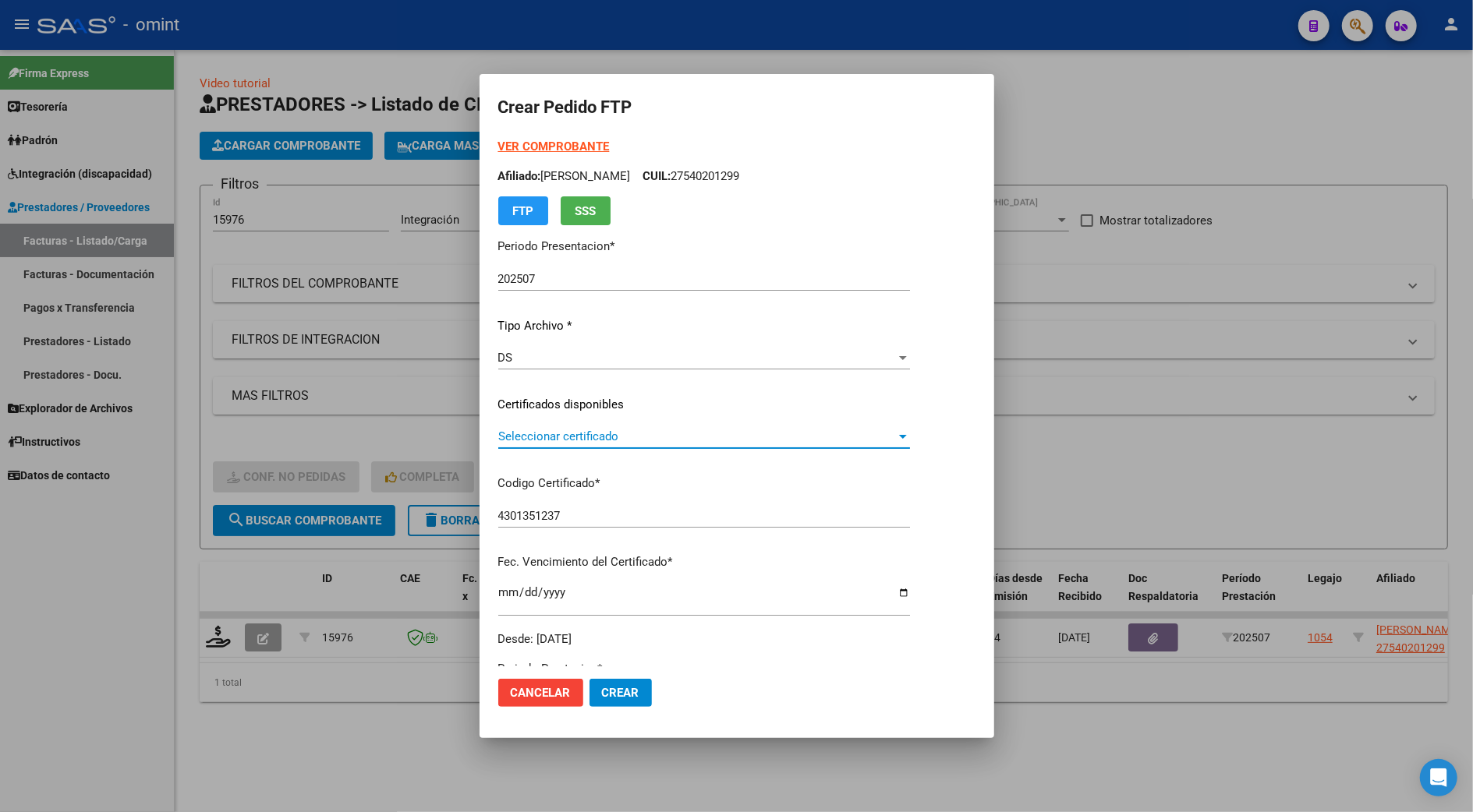
click at [562, 433] on span "Seleccionar certificado" at bounding box center [696, 437] width 398 height 14
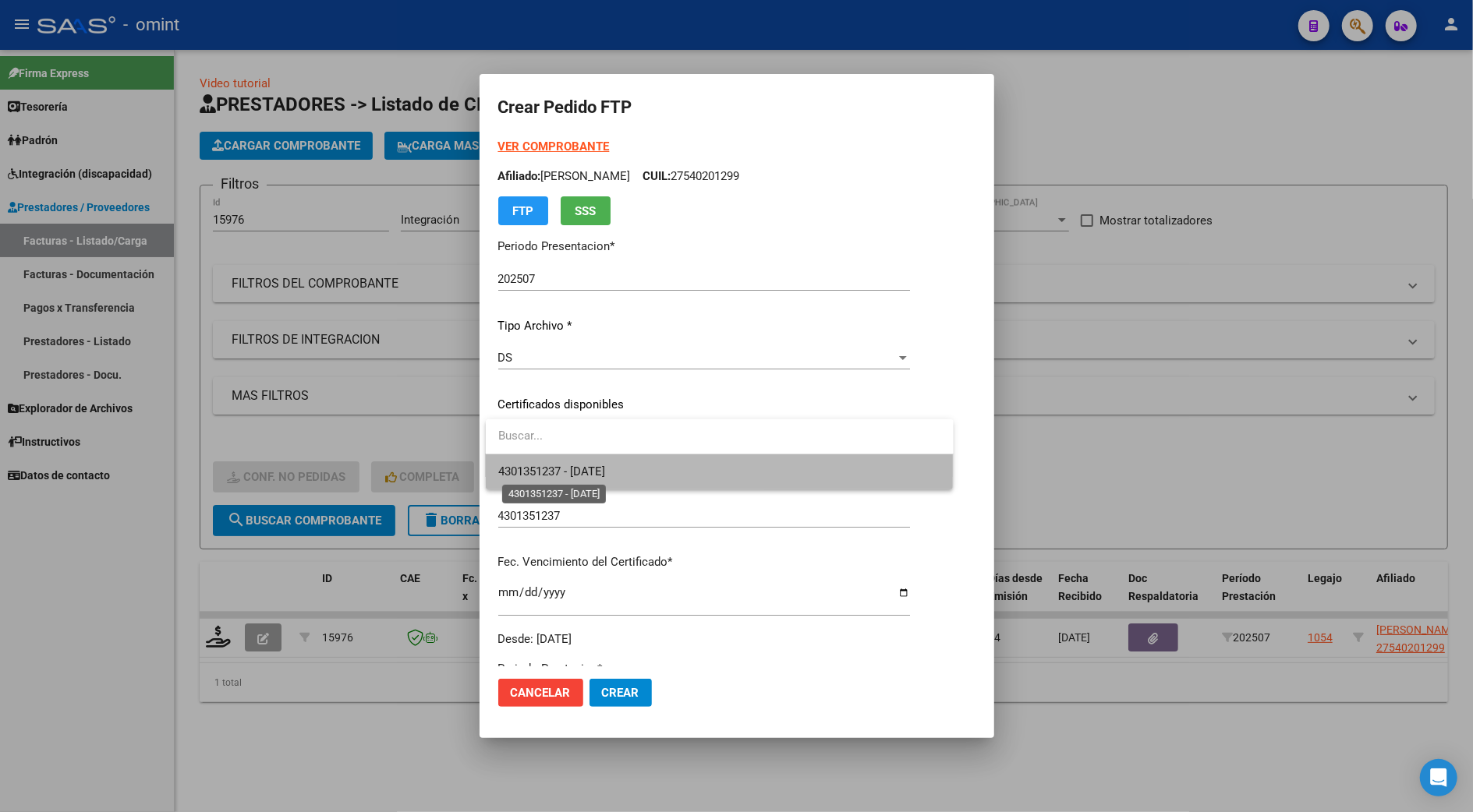
click at [562, 472] on span "4301351237 - 2034-03-01" at bounding box center [551, 471] width 107 height 14
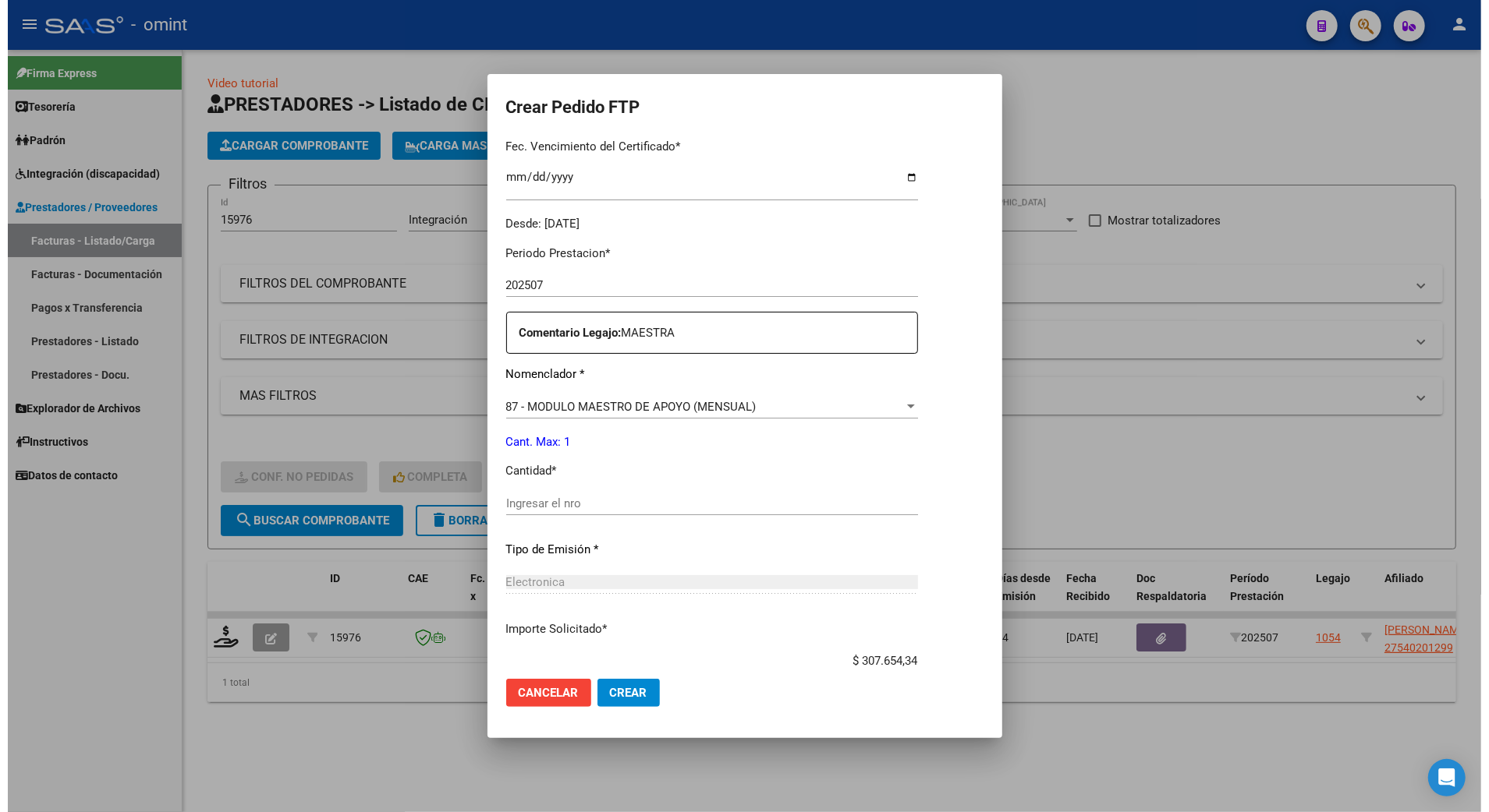
scroll to position [515, 0]
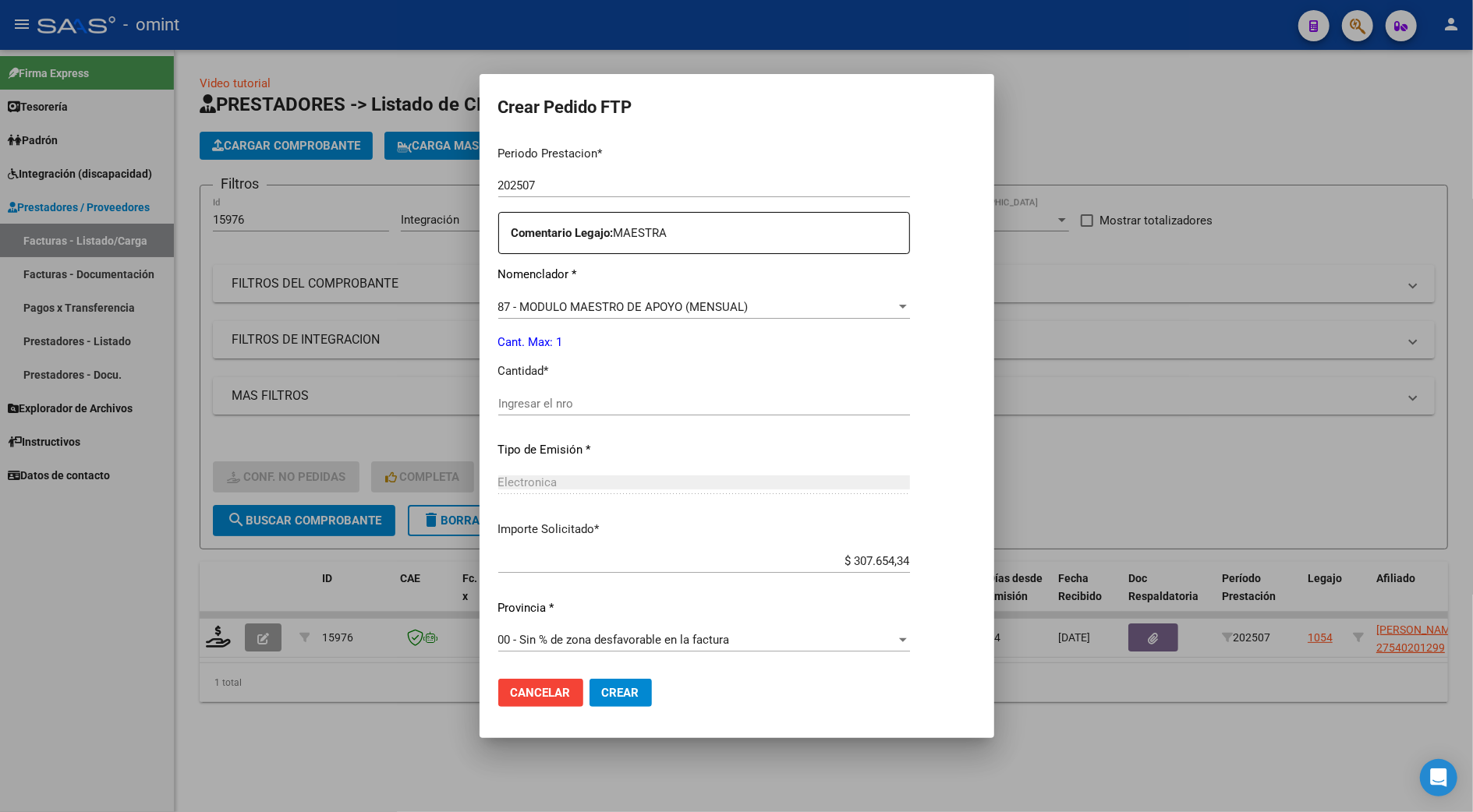
click at [525, 394] on div "Ingresar el nro" at bounding box center [704, 404] width 412 height 23
type input "1"
click at [625, 685] on button "Crear" at bounding box center [620, 693] width 62 height 28
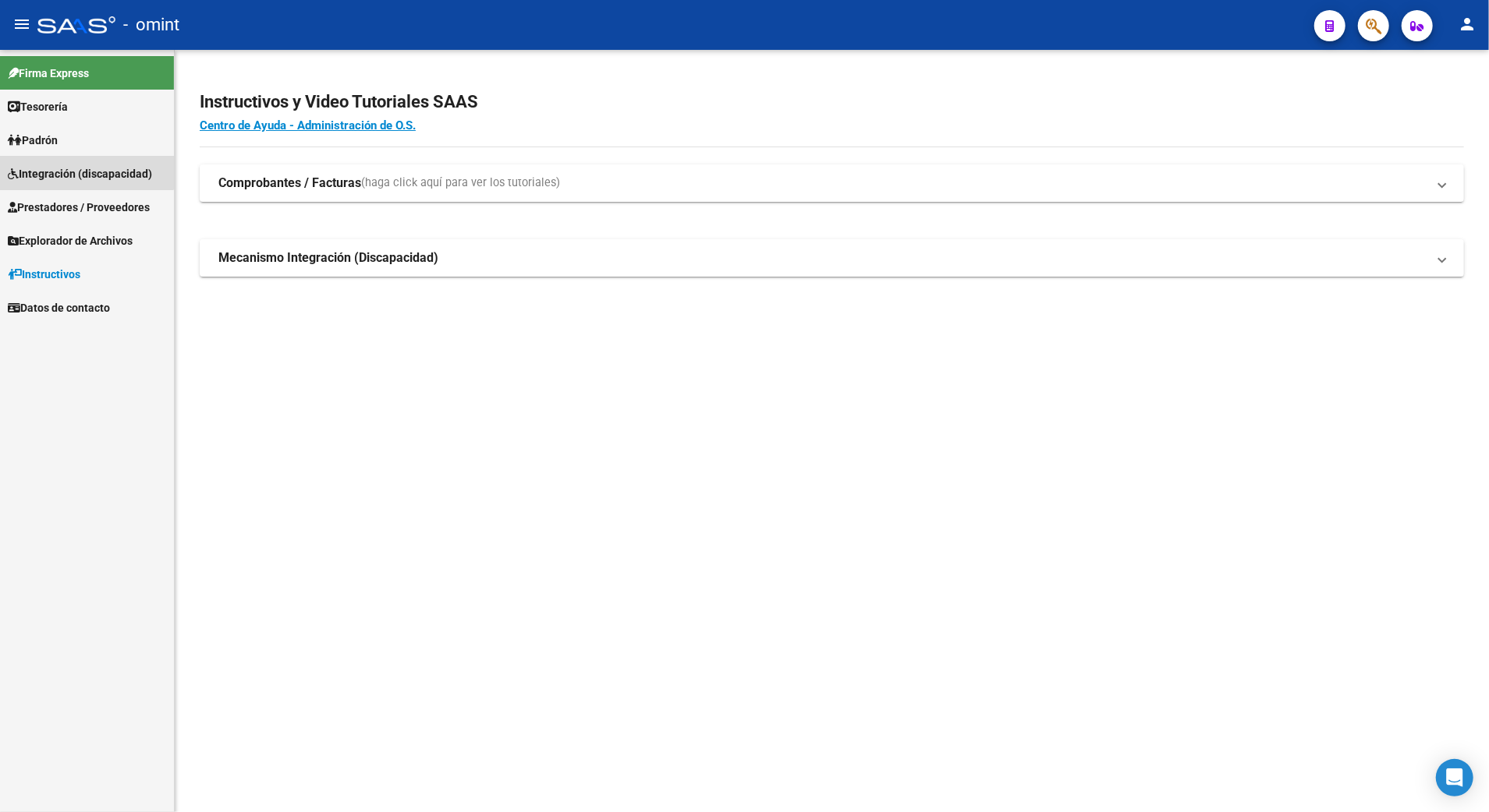
click at [69, 167] on span "Integración (discapacidad)" at bounding box center [79, 174] width 144 height 17
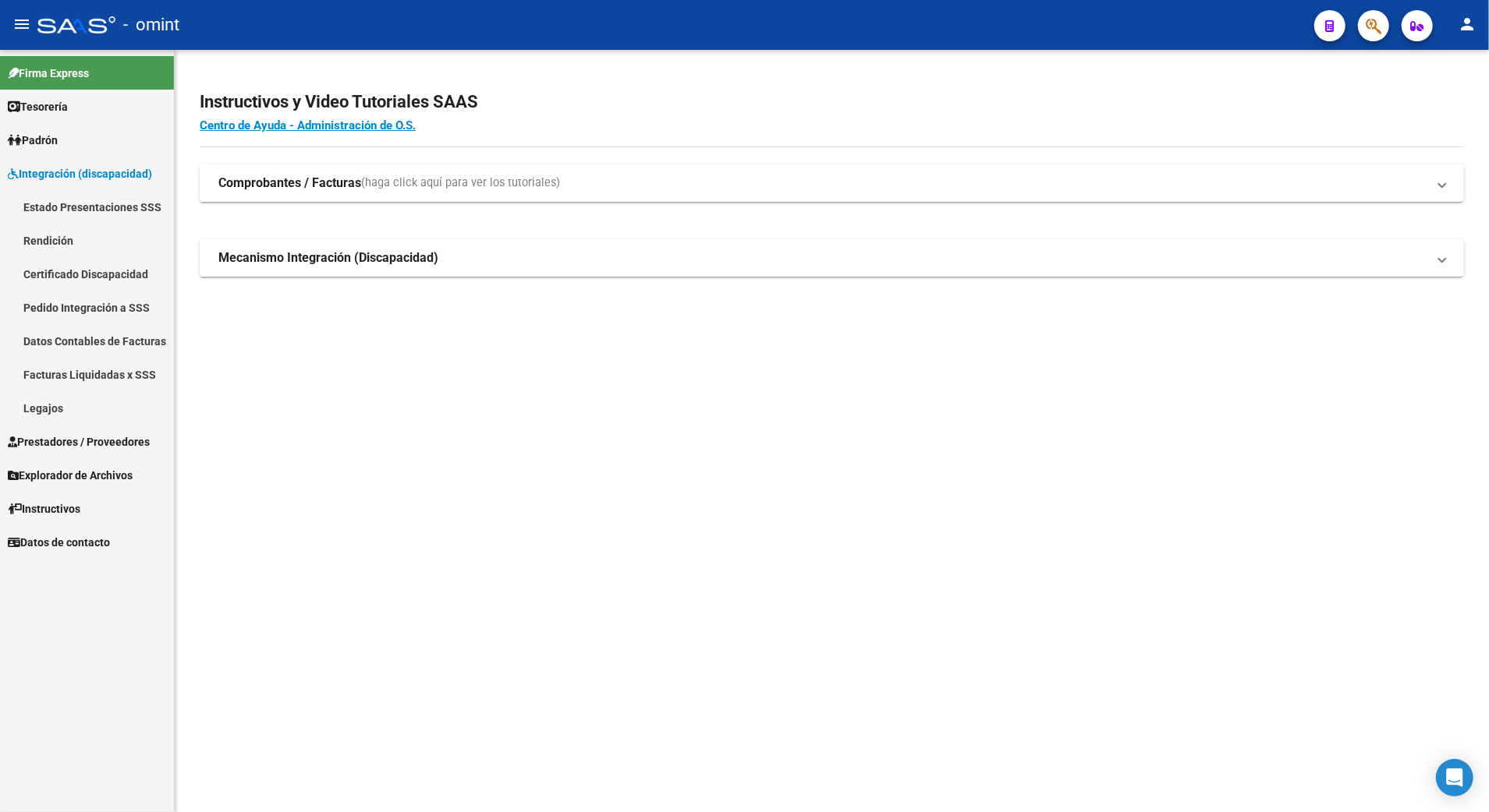
click at [48, 401] on link "Legajos" at bounding box center [87, 408] width 174 height 34
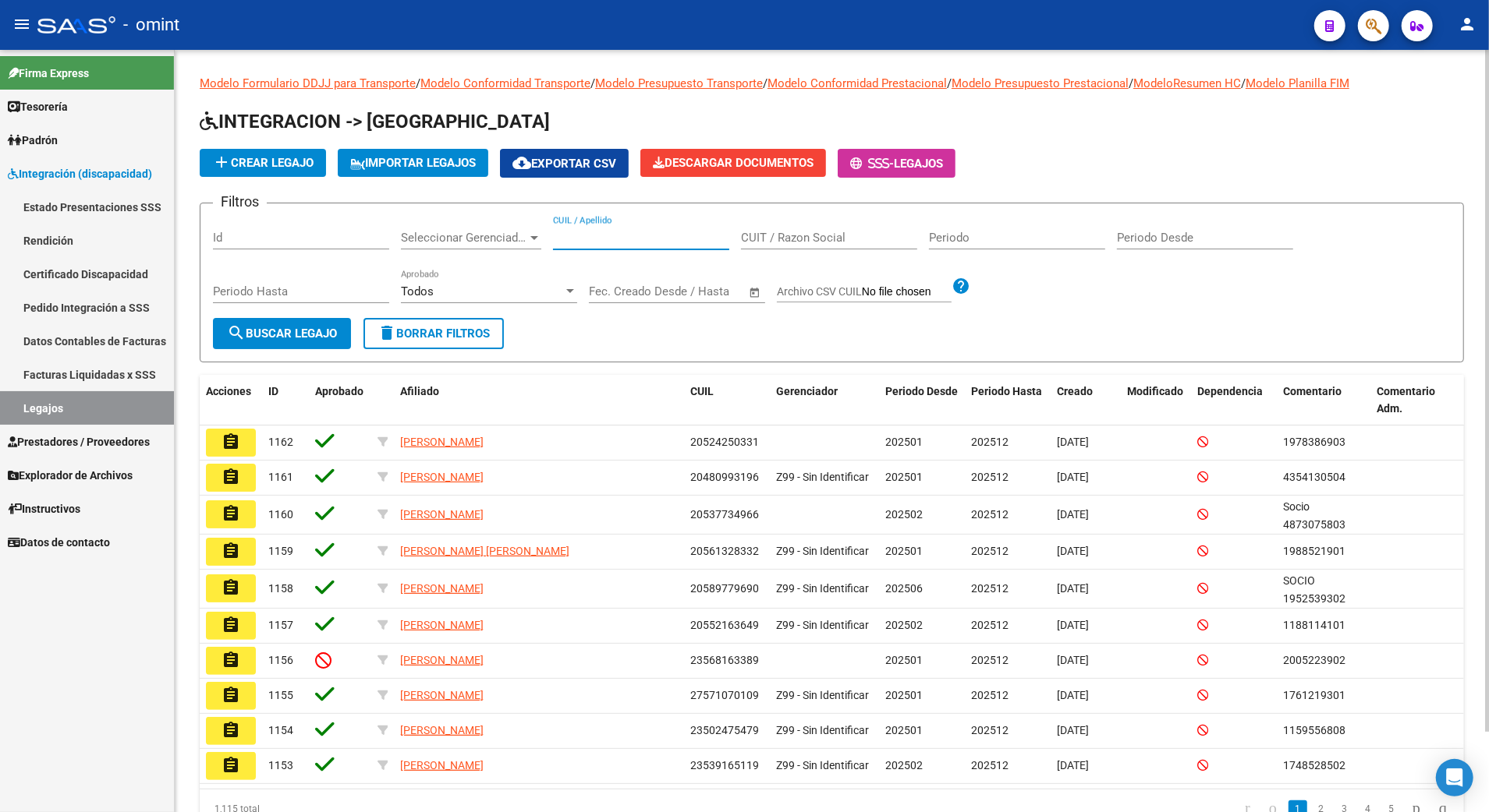
click at [604, 240] on input "CUIL / Apellido" at bounding box center [640, 237] width 176 height 14
paste input "20298329701"
type input "20298329701"
click at [296, 334] on span "search Buscar Legajo" at bounding box center [281, 333] width 110 height 14
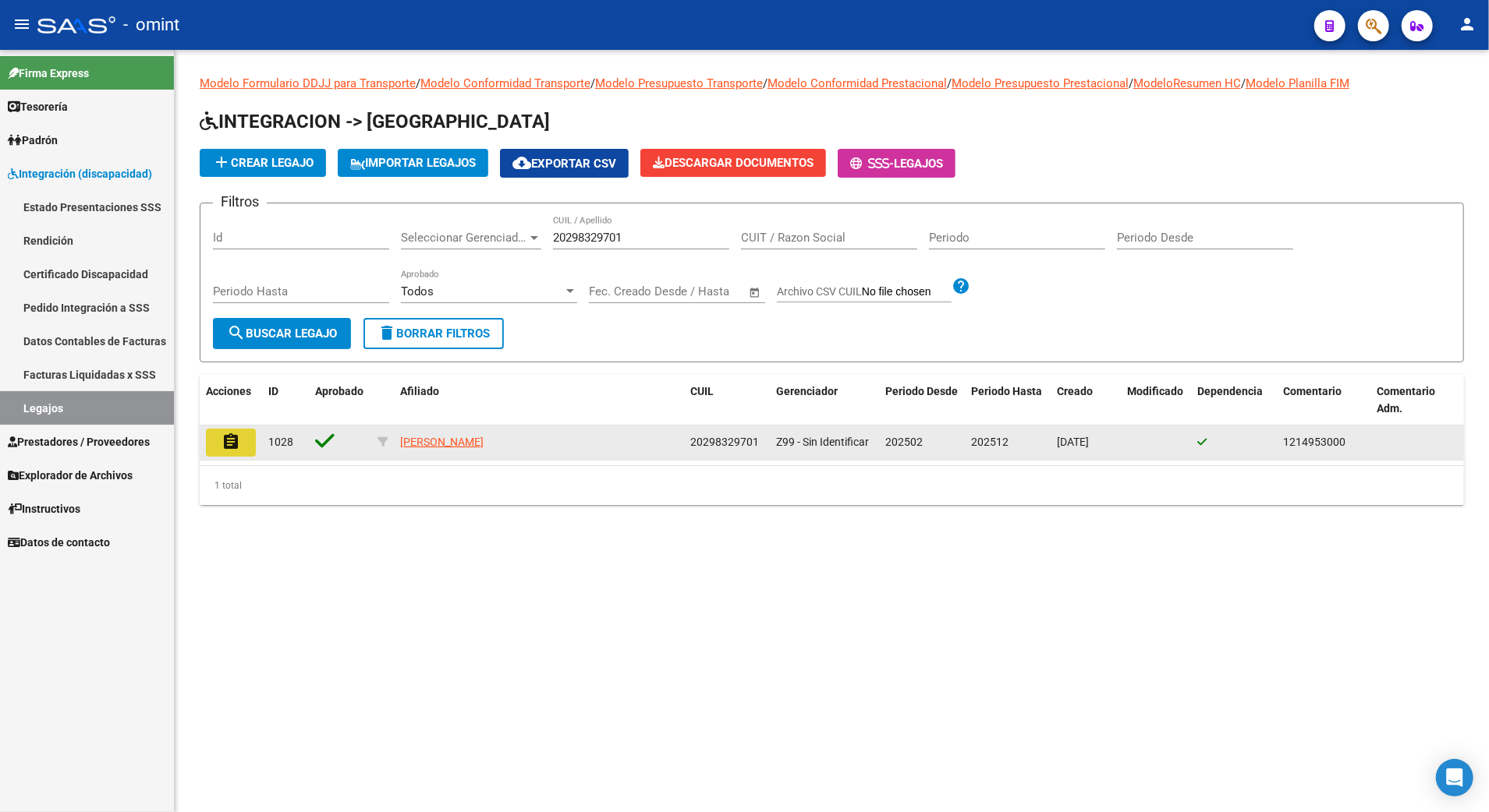
click at [234, 443] on mat-icon "assignment" at bounding box center [231, 442] width 19 height 19
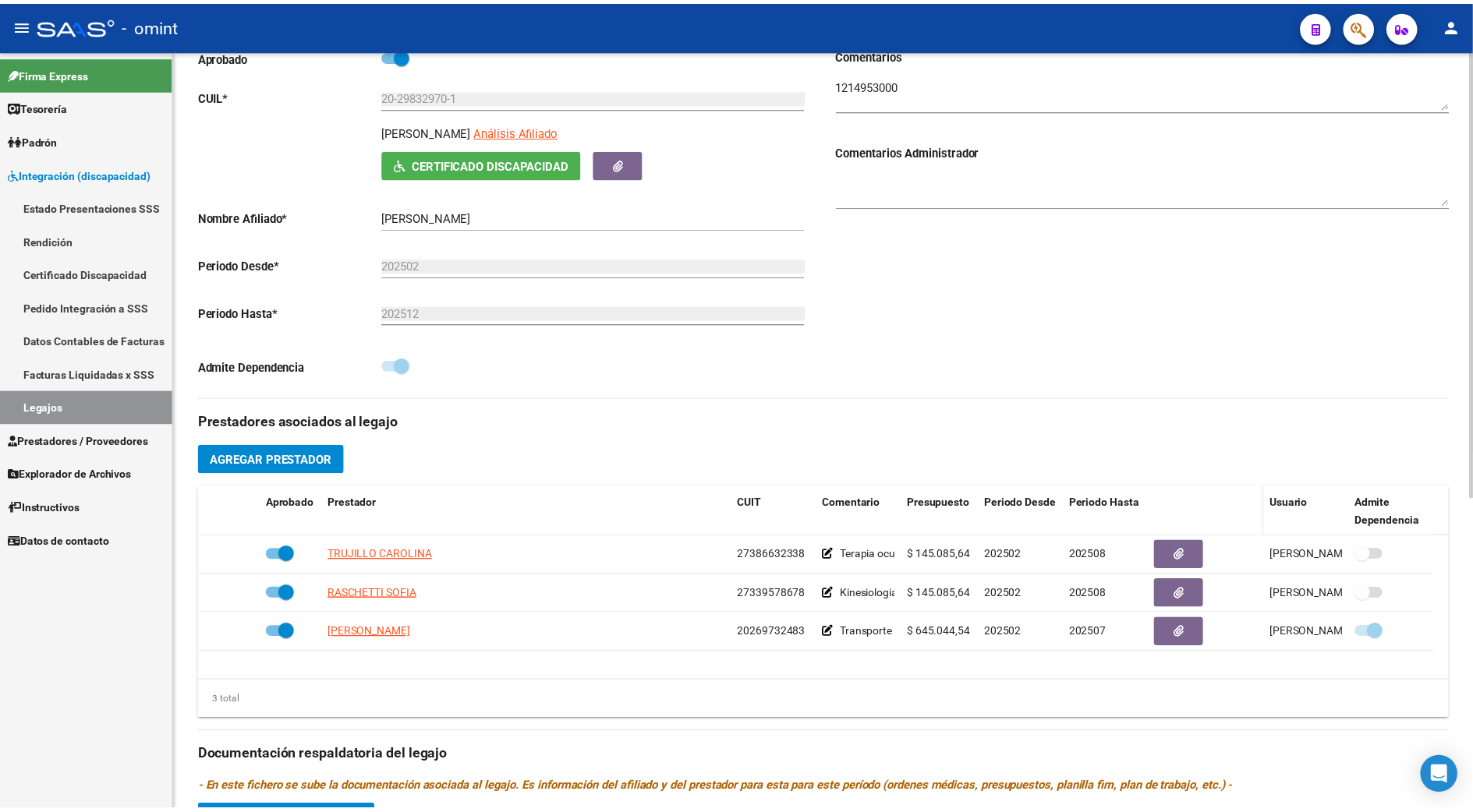
scroll to position [416, 0]
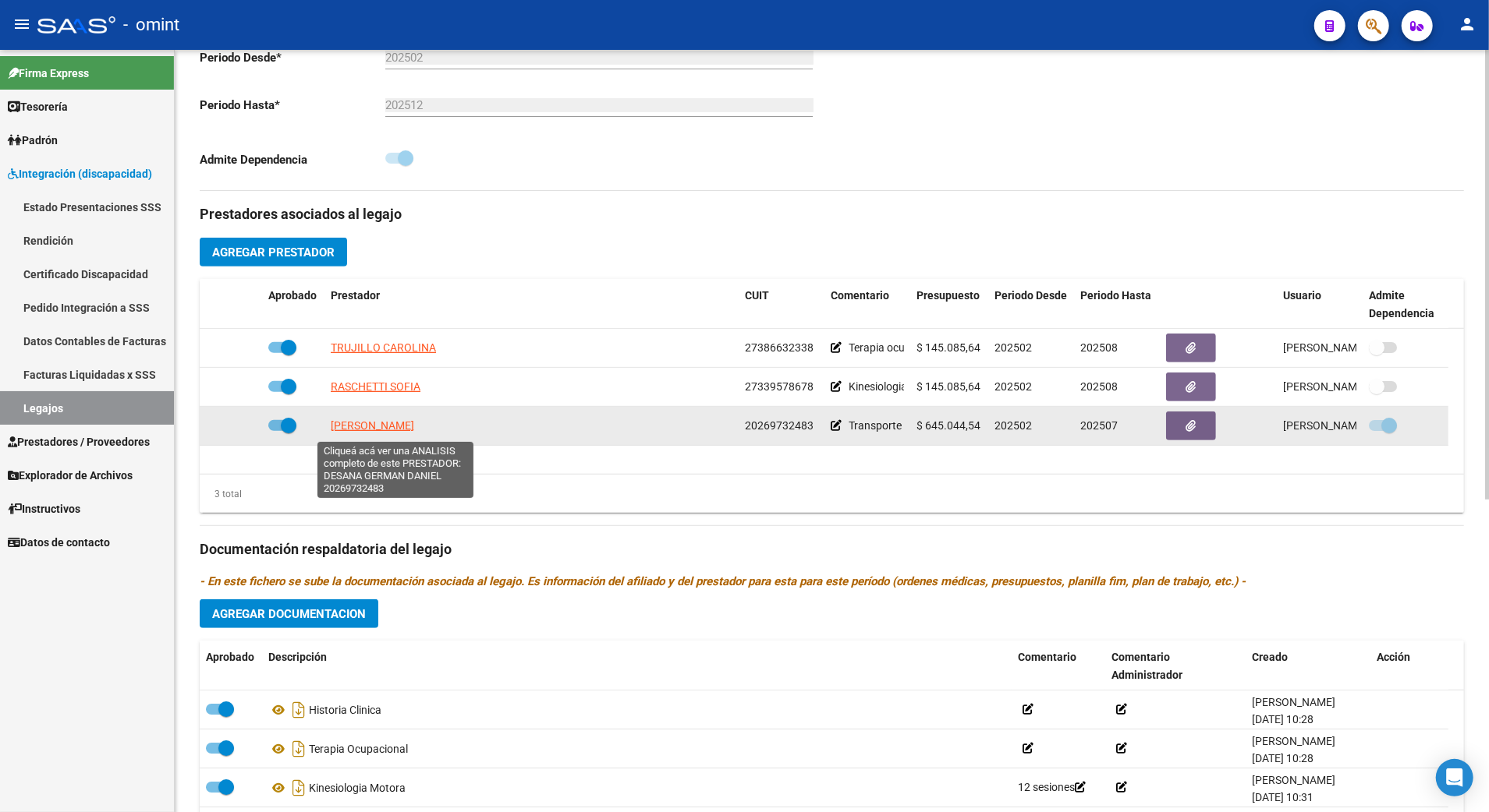
click at [394, 431] on span "DESANA GERMAN DANIEL" at bounding box center [372, 425] width 84 height 12
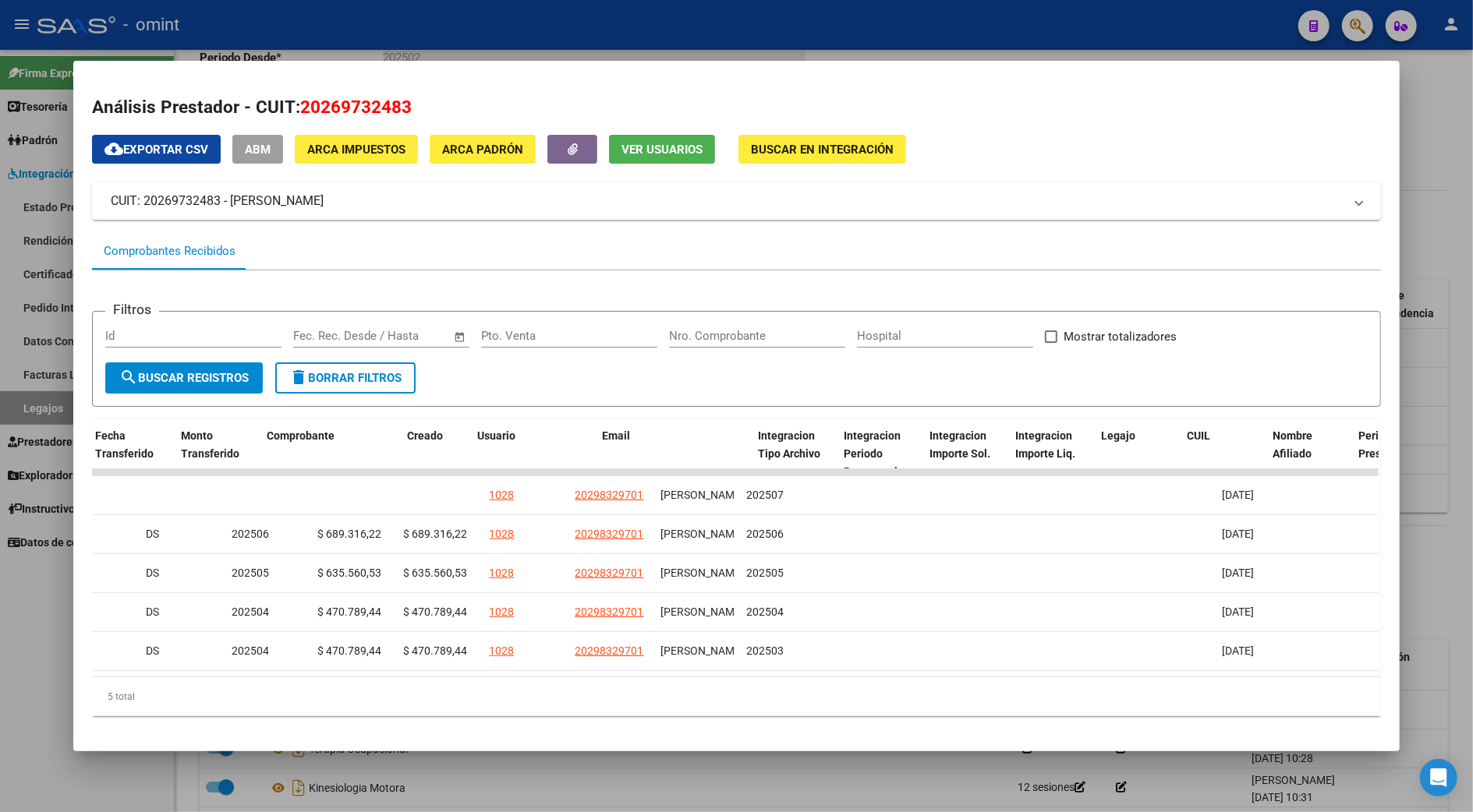
scroll to position [0, 0]
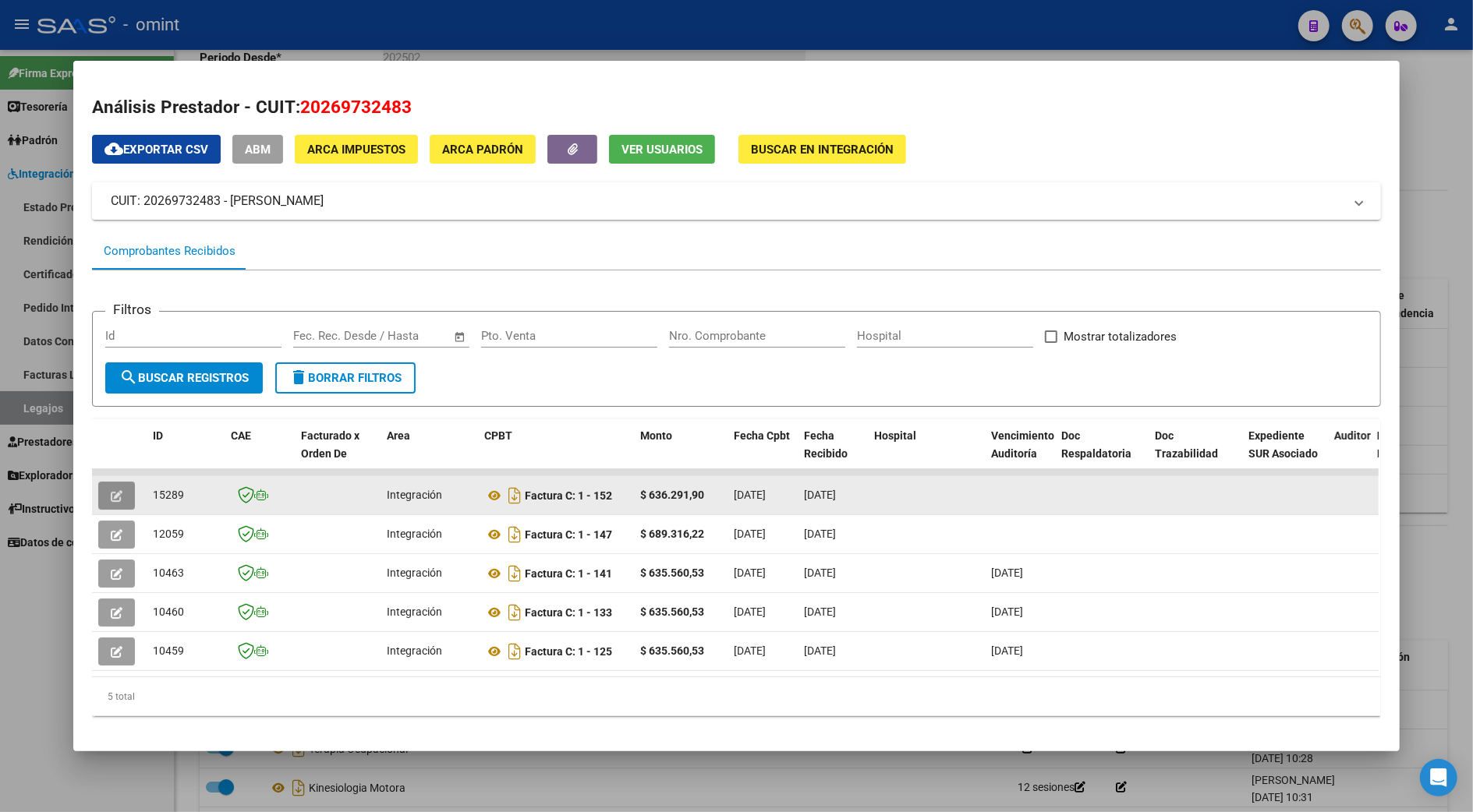
click at [111, 494] on icon "button" at bounding box center [117, 496] width 12 height 12
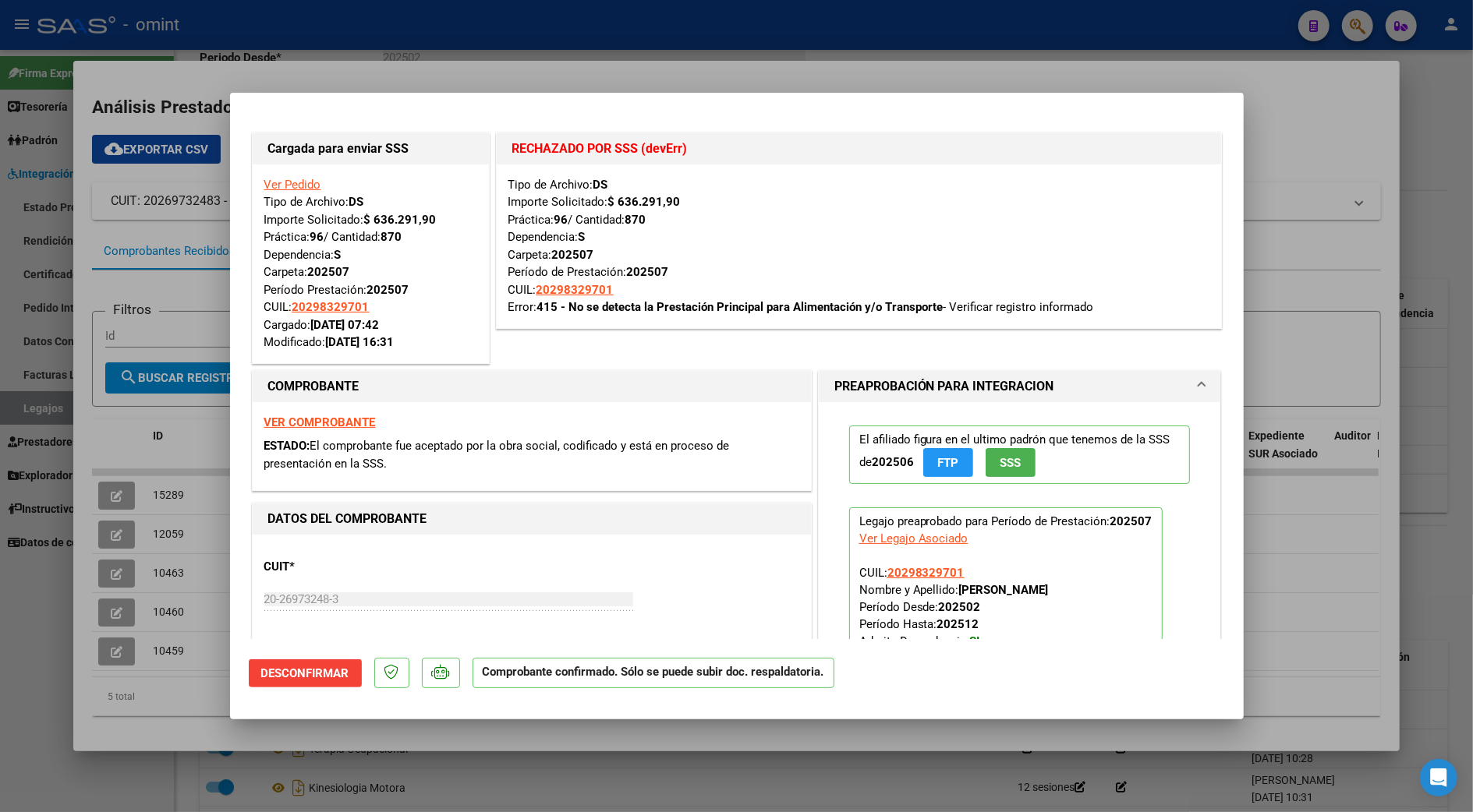
click at [1326, 112] on div at bounding box center [736, 406] width 1473 height 812
type input "$ 0,00"
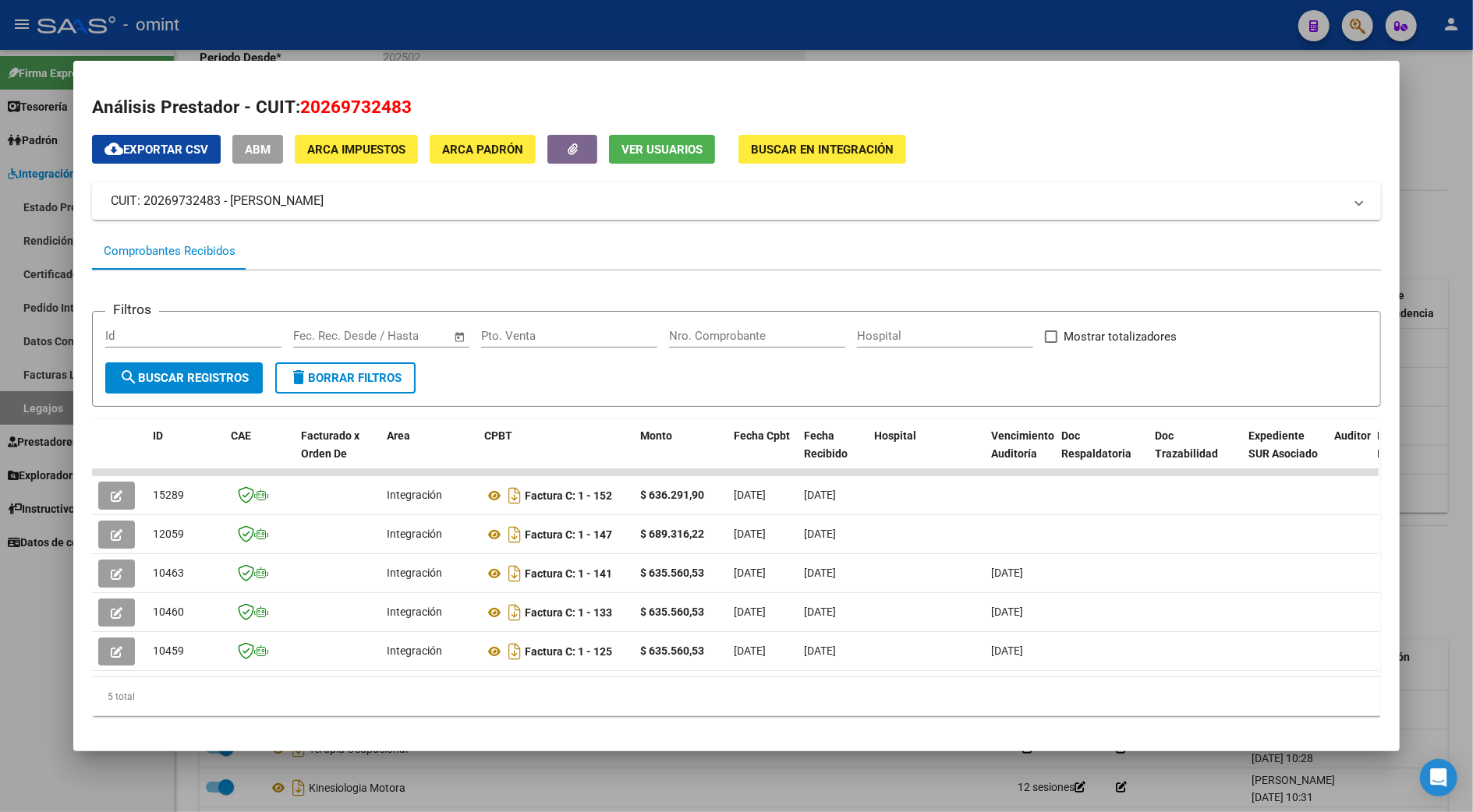
click at [30, 127] on div at bounding box center [736, 406] width 1473 height 812
